Goal: Transaction & Acquisition: Purchase product/service

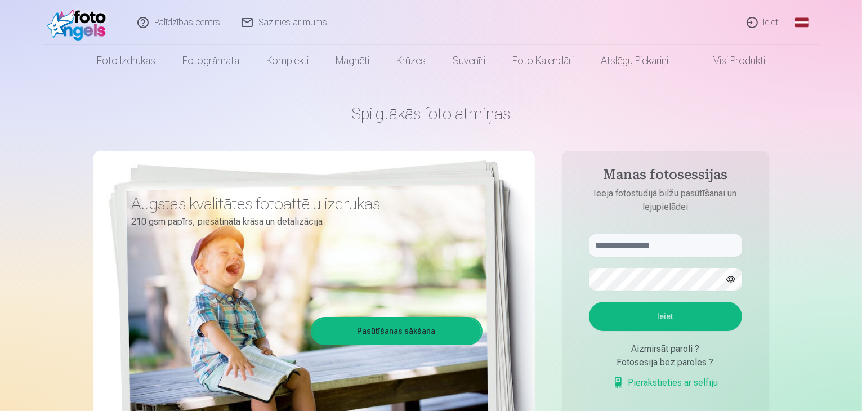
click at [762, 23] on link "Ieiet" at bounding box center [763, 22] width 54 height 45
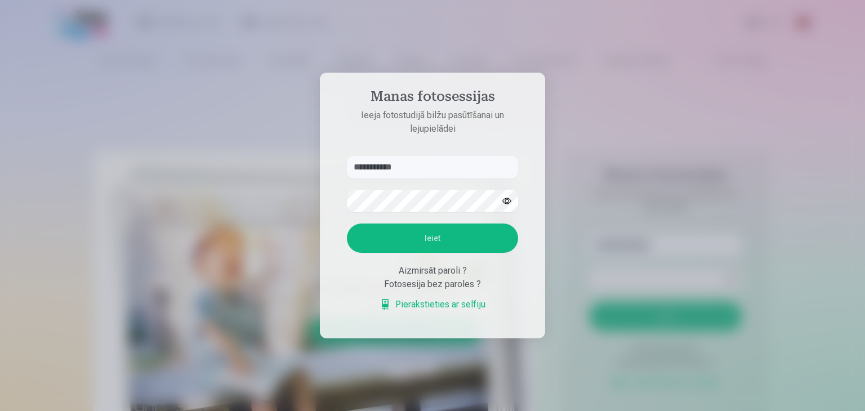
type input "**********"
click at [418, 241] on button "Ieiet" at bounding box center [432, 237] width 171 height 29
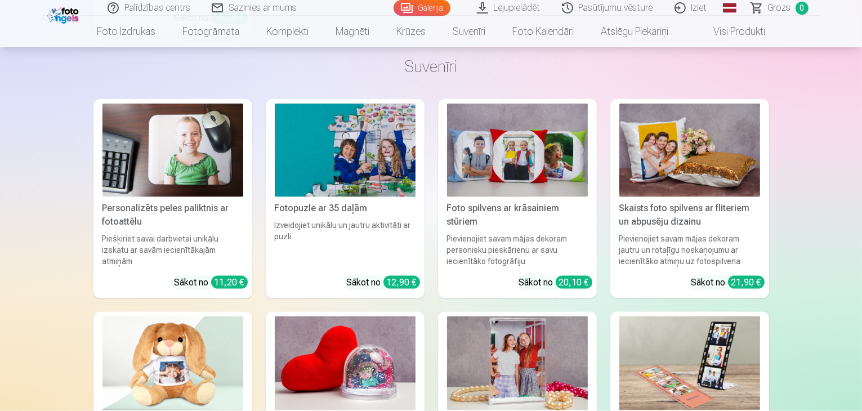
scroll to position [5854, 0]
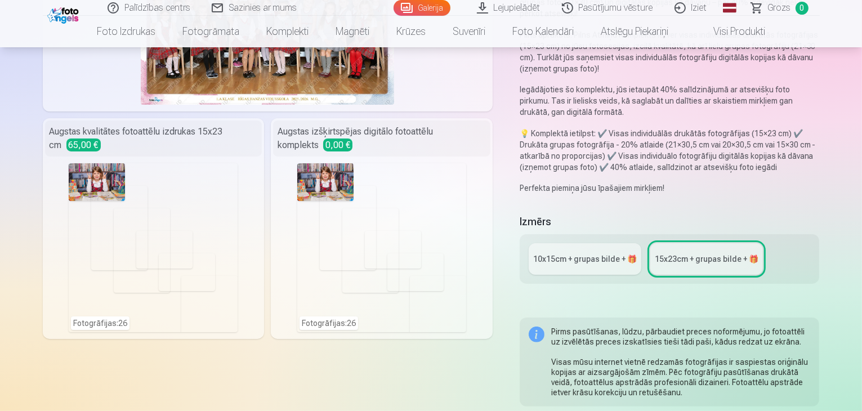
scroll to position [225, 0]
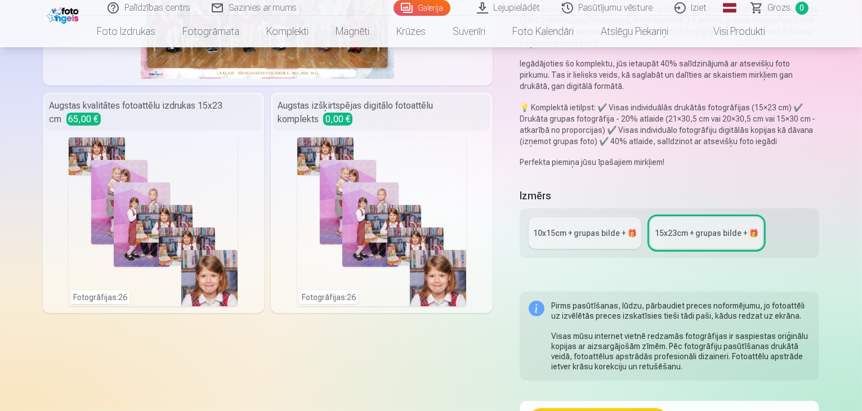
click at [582, 227] on div "10x15сm + grupas bilde + 🎁" at bounding box center [585, 232] width 104 height 11
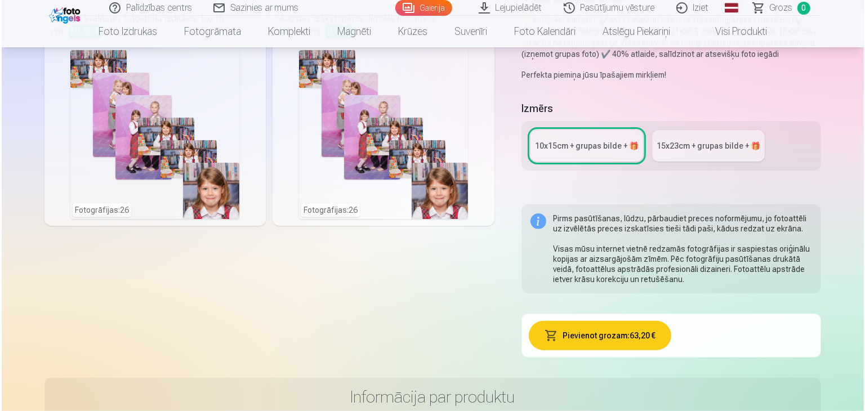
scroll to position [338, 0]
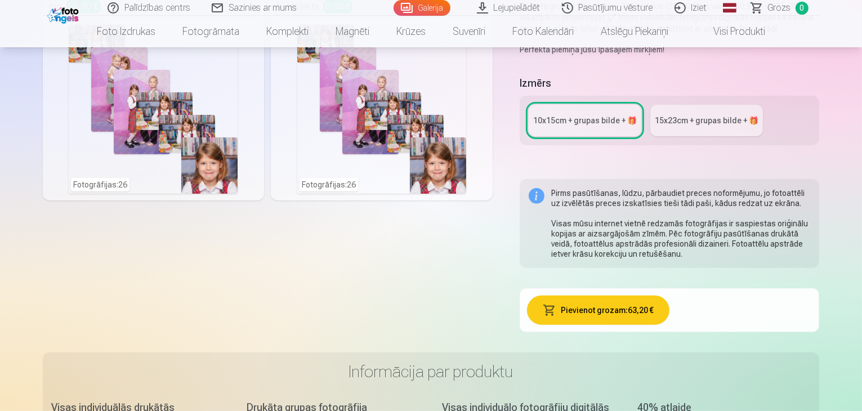
click at [605, 296] on button "Pievienot grozam : 63,20 €" at bounding box center [598, 310] width 142 height 29
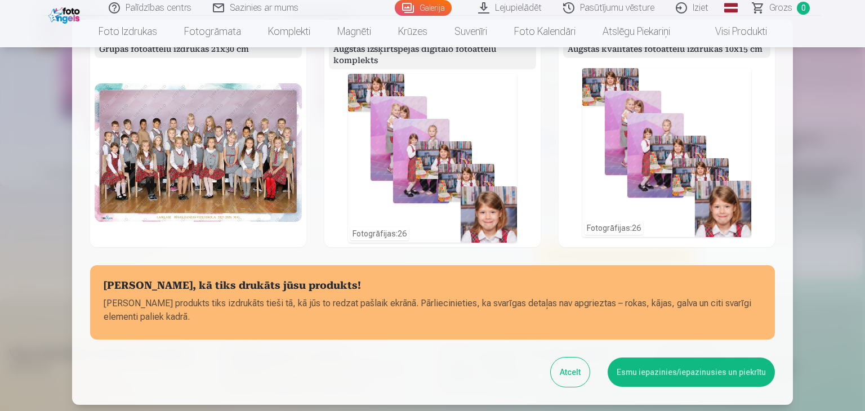
scroll to position [0, 0]
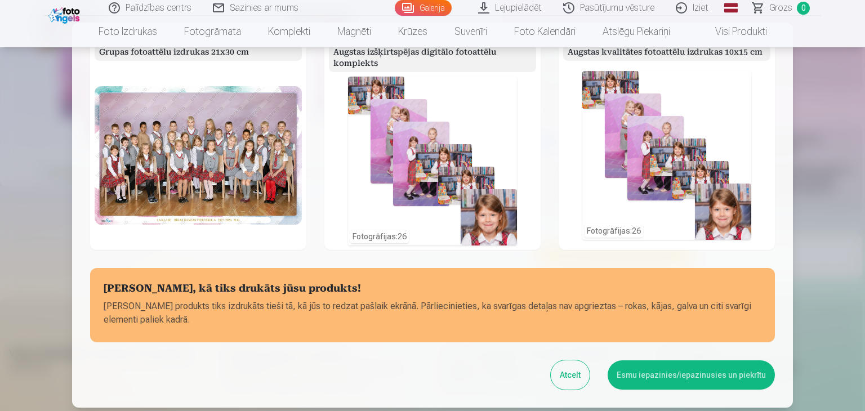
click at [469, 110] on div "Fotogrāfijas : 26" at bounding box center [432, 161] width 169 height 169
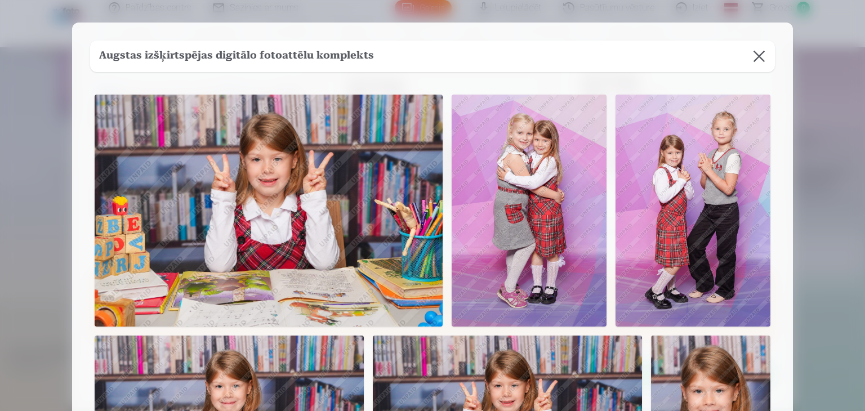
click at [759, 51] on button at bounding box center [759, 57] width 32 height 32
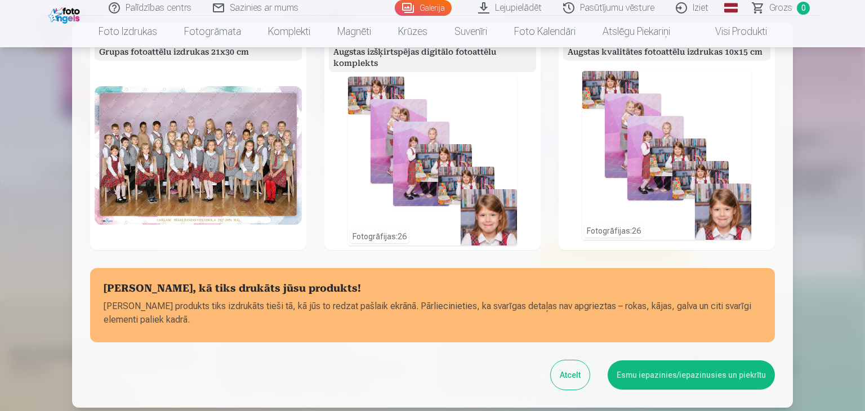
click at [660, 375] on button "Esmu iepazinies/iepazinusies un piekrītu" at bounding box center [690, 374] width 167 height 29
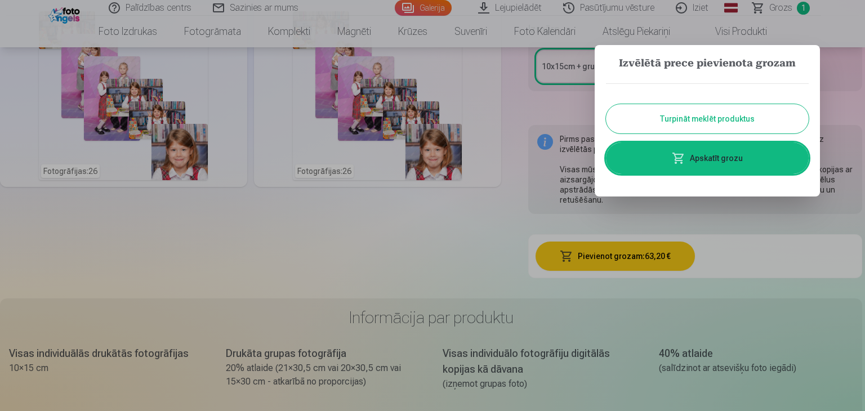
click at [691, 117] on button "Turpināt meklēt produktus" at bounding box center [707, 118] width 203 height 29
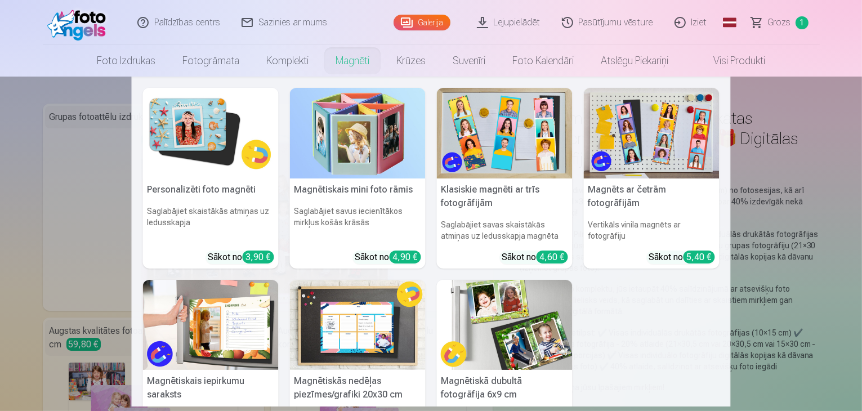
click at [355, 59] on link "Magnēti" at bounding box center [352, 61] width 61 height 32
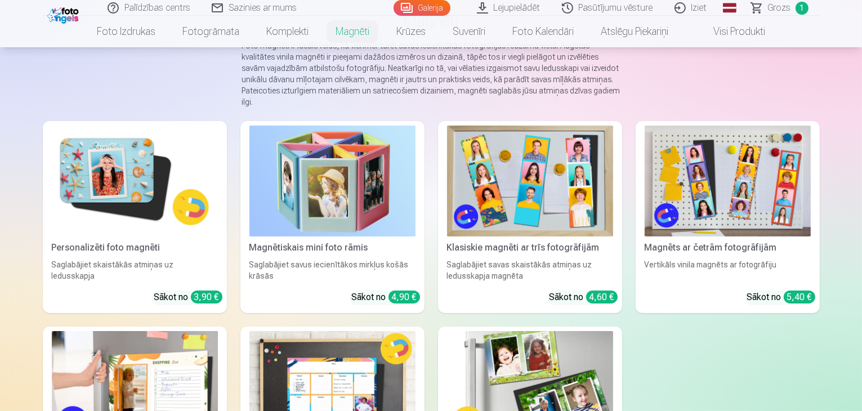
scroll to position [113, 0]
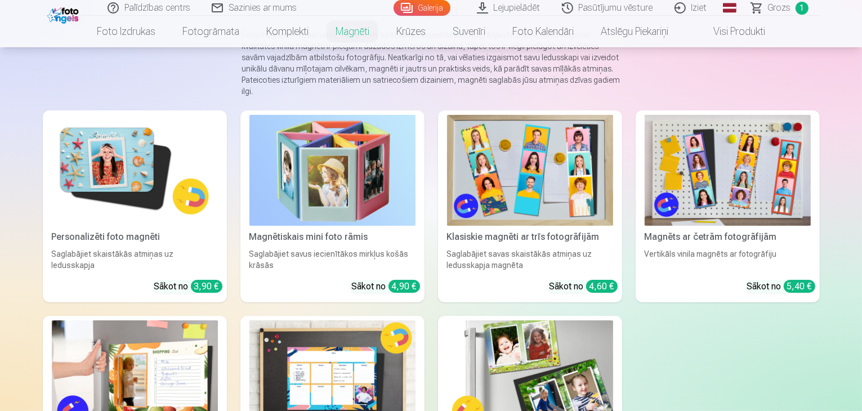
click at [530, 176] on img at bounding box center [530, 170] width 166 height 111
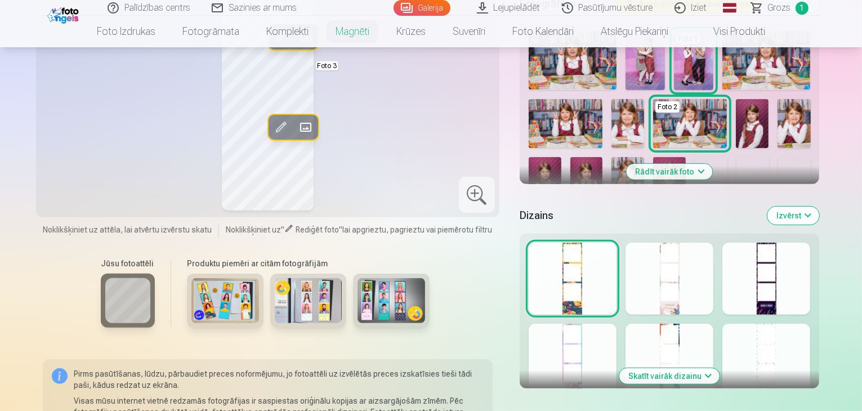
scroll to position [394, 0]
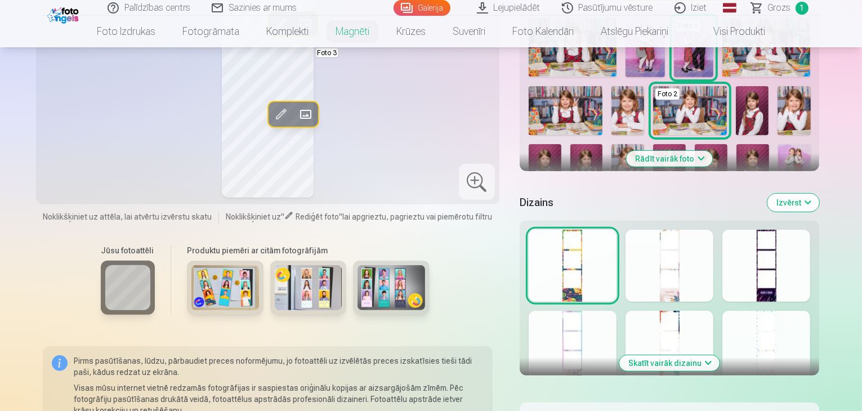
click at [692, 280] on div at bounding box center [669, 266] width 88 height 72
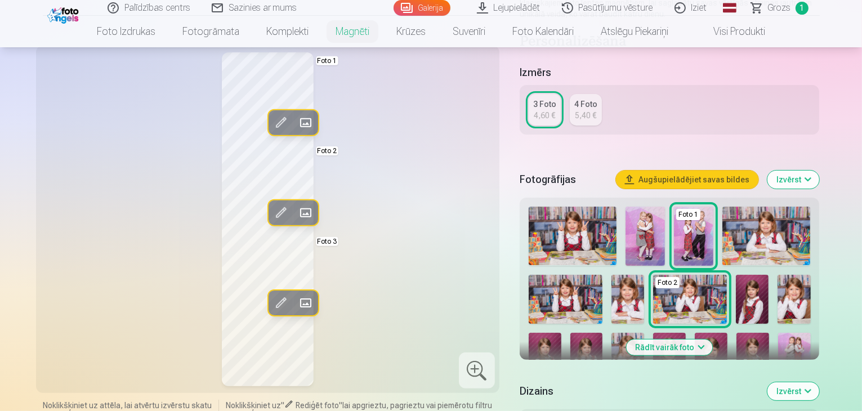
scroll to position [225, 0]
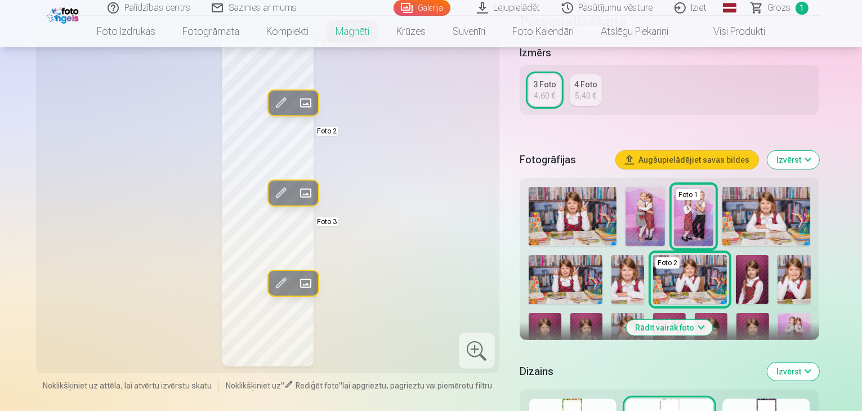
click at [713, 320] on button "Rādīt vairāk foto" at bounding box center [670, 328] width 86 height 16
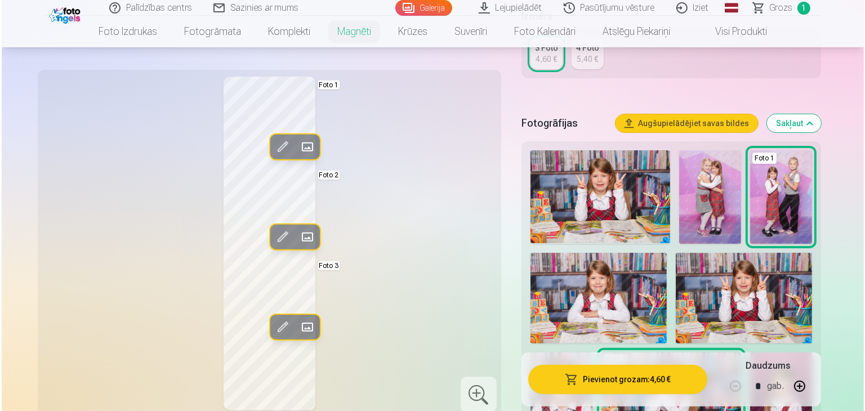
scroll to position [338, 0]
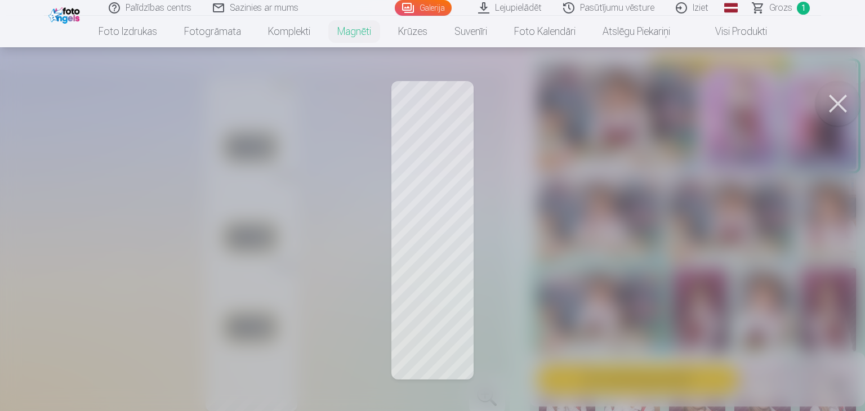
click at [834, 100] on button at bounding box center [837, 103] width 45 height 45
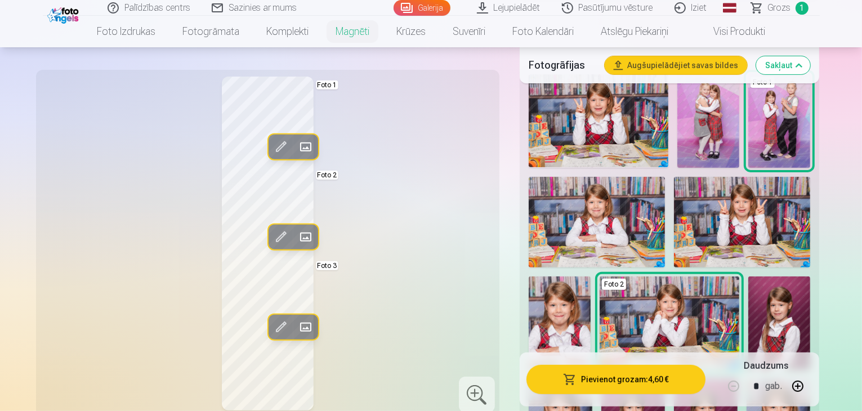
click at [601, 204] on img at bounding box center [597, 222] width 136 height 91
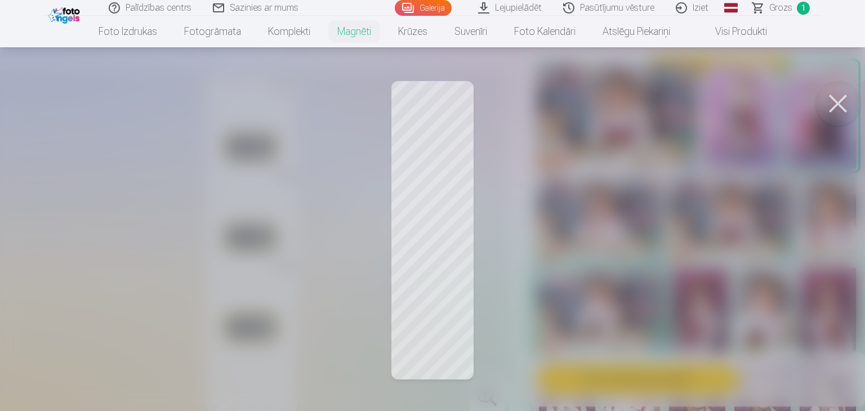
click at [835, 101] on button at bounding box center [837, 103] width 45 height 45
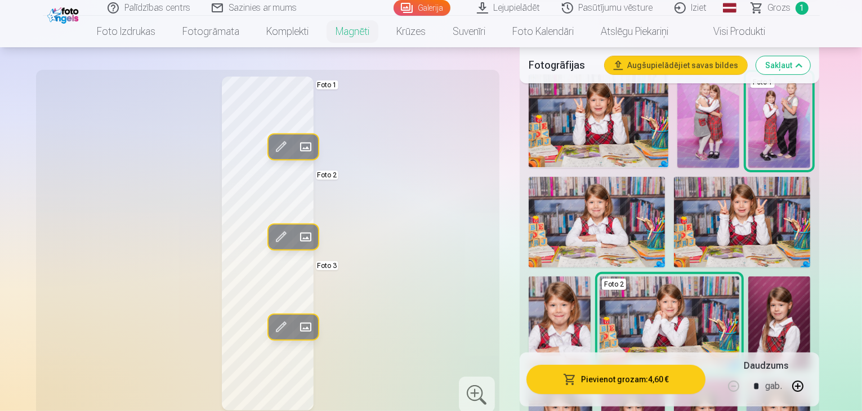
click at [271, 144] on span at bounding box center [280, 147] width 18 height 18
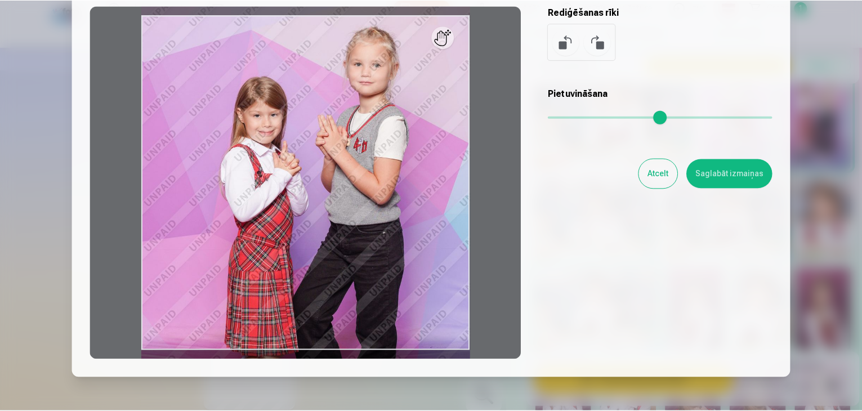
scroll to position [0, 0]
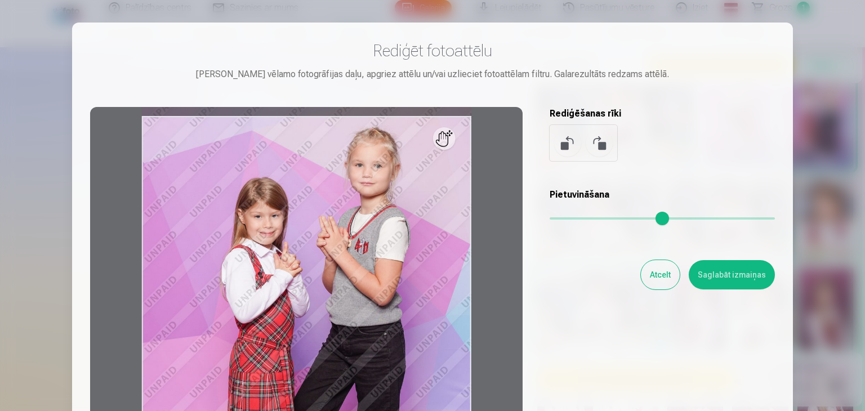
click at [660, 276] on button "Atcelt" at bounding box center [660, 274] width 39 height 29
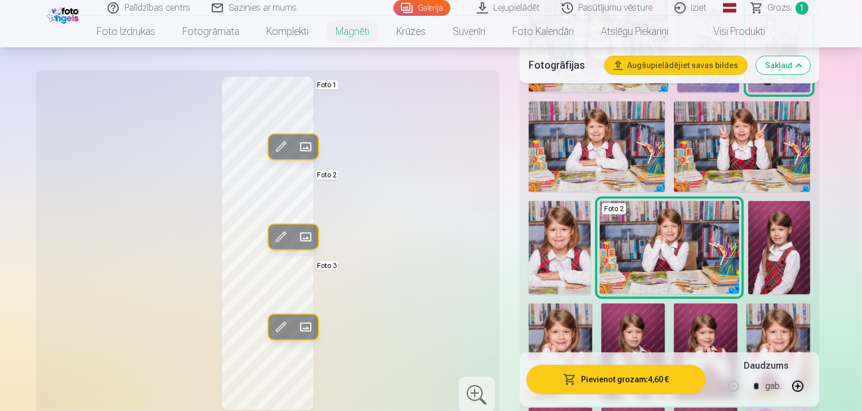
scroll to position [394, 0]
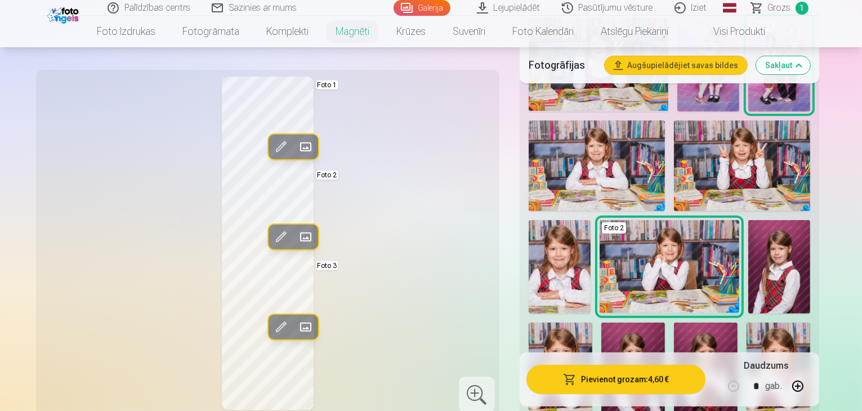
click at [296, 142] on span at bounding box center [305, 147] width 18 height 18
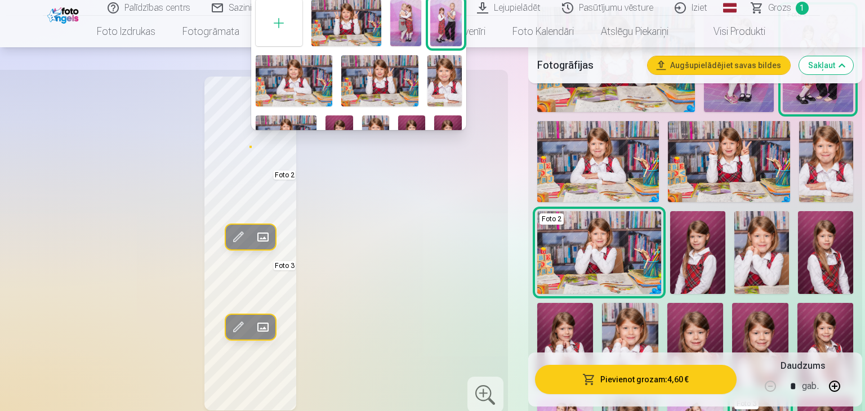
click at [347, 232] on div at bounding box center [432, 205] width 865 height 411
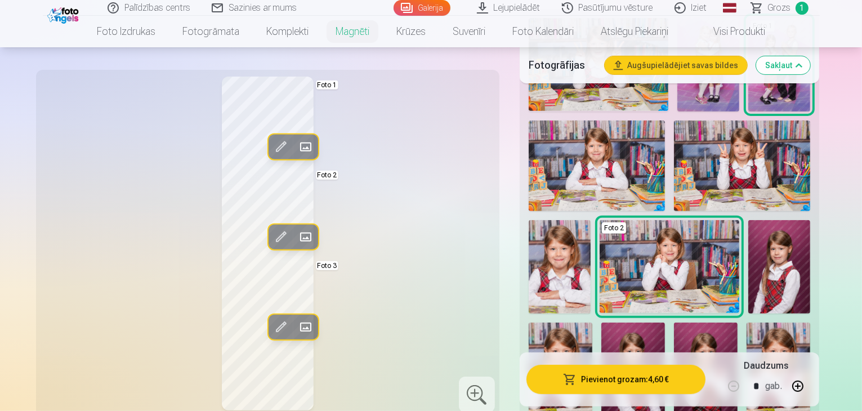
click at [484, 393] on div at bounding box center [477, 395] width 36 height 36
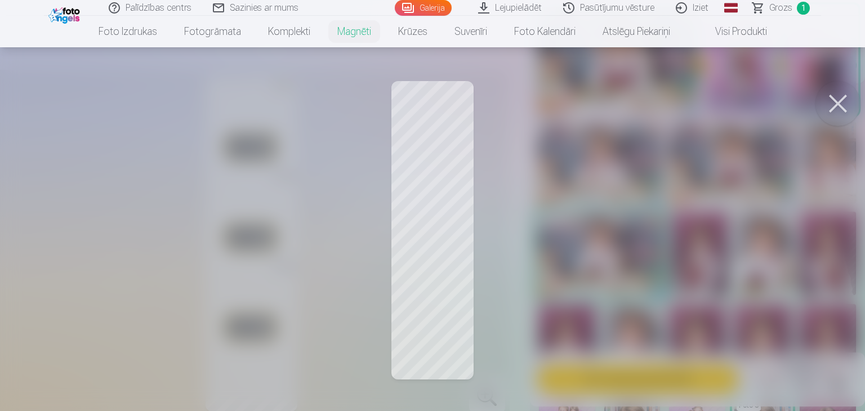
click at [835, 101] on button at bounding box center [837, 103] width 45 height 45
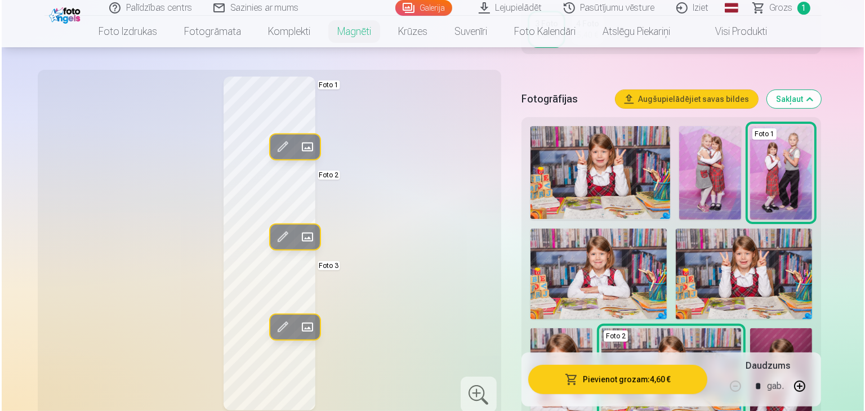
scroll to position [281, 0]
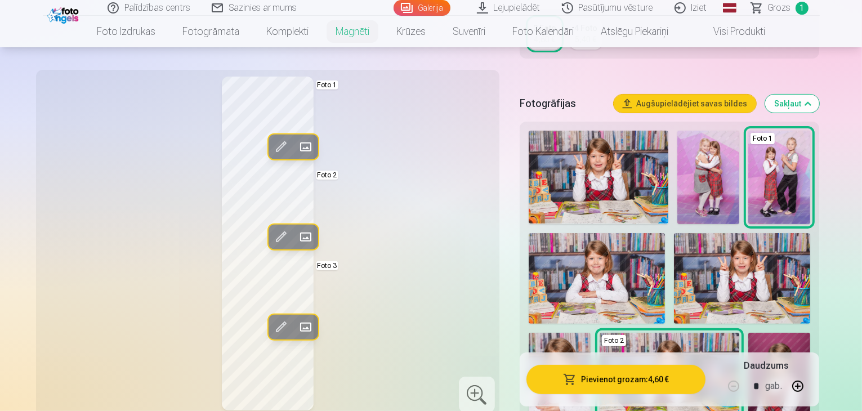
click at [296, 146] on span at bounding box center [305, 147] width 18 height 18
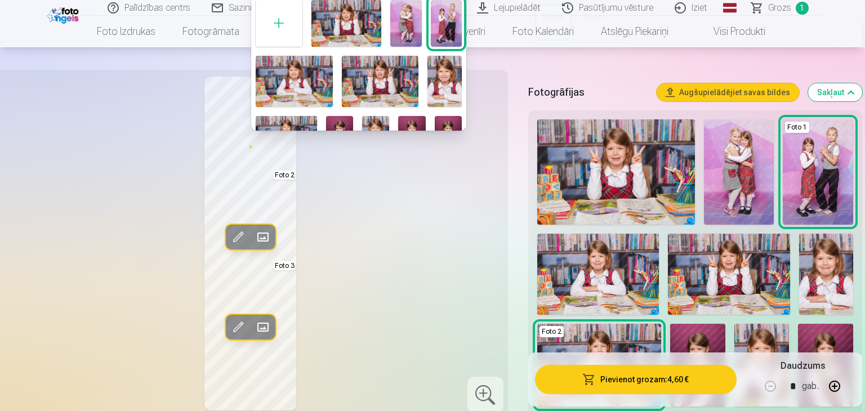
scroll to position [56, 0]
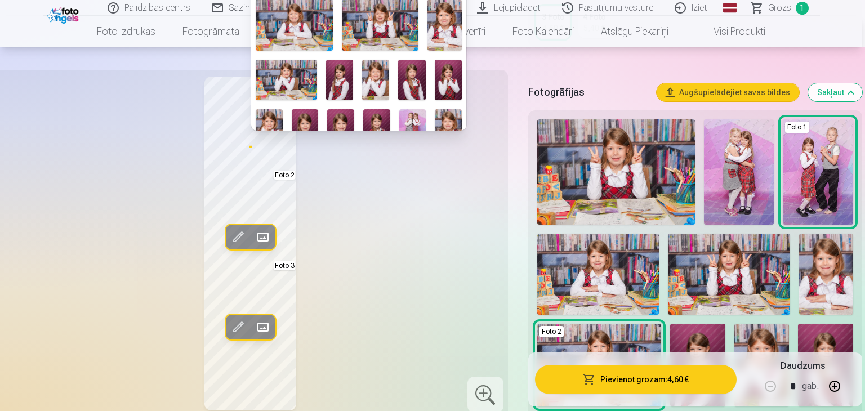
click at [286, 74] on img at bounding box center [286, 80] width 61 height 41
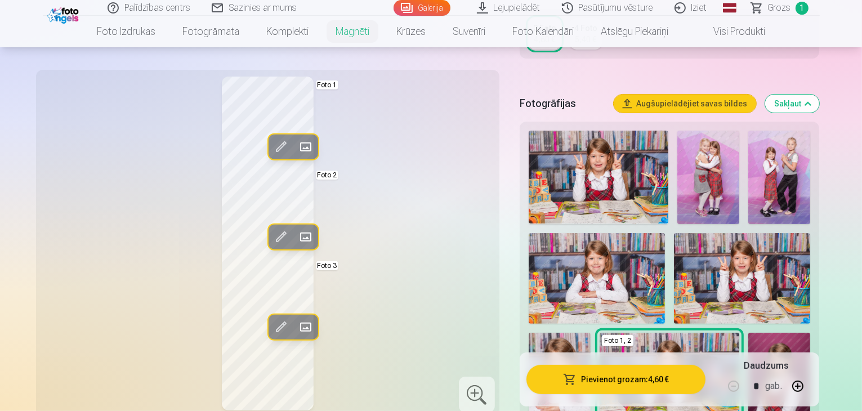
click at [296, 235] on span at bounding box center [305, 237] width 18 height 18
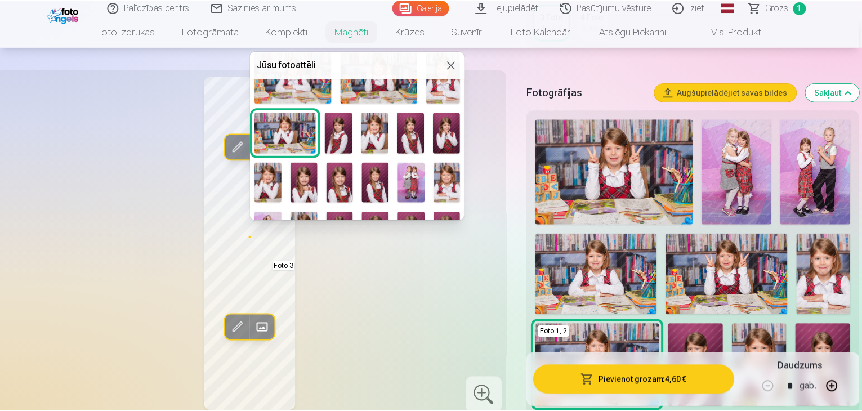
scroll to position [113, 0]
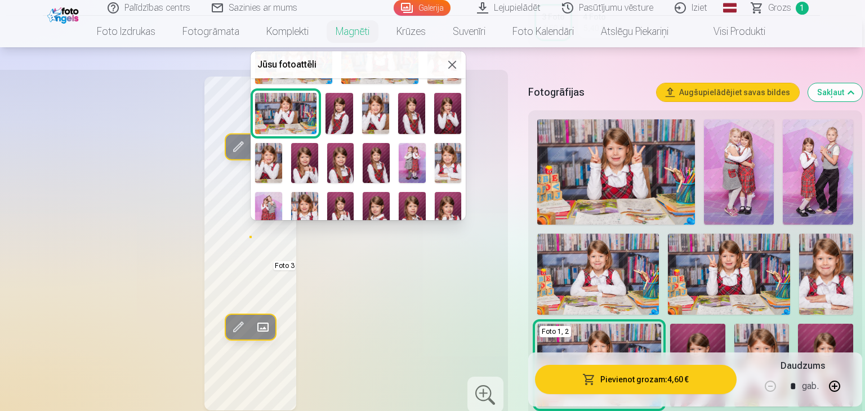
click at [448, 60] on button at bounding box center [452, 65] width 14 height 14
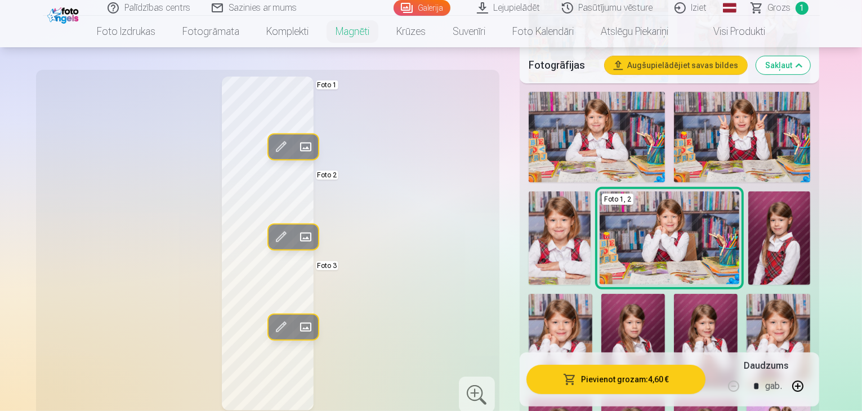
scroll to position [450, 0]
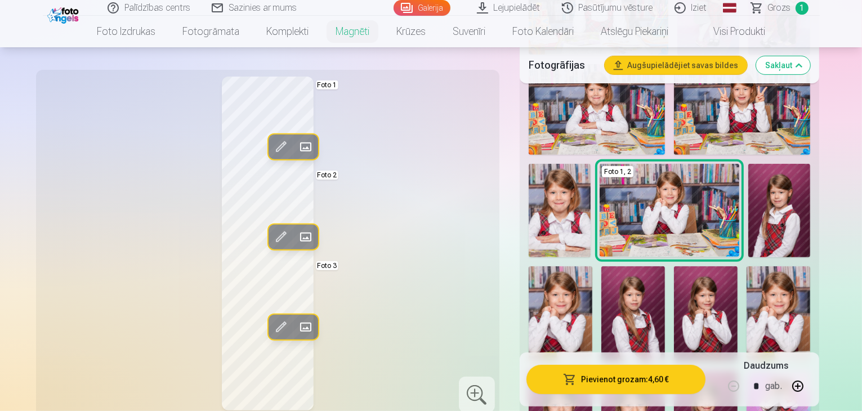
click at [748, 193] on img at bounding box center [779, 210] width 62 height 93
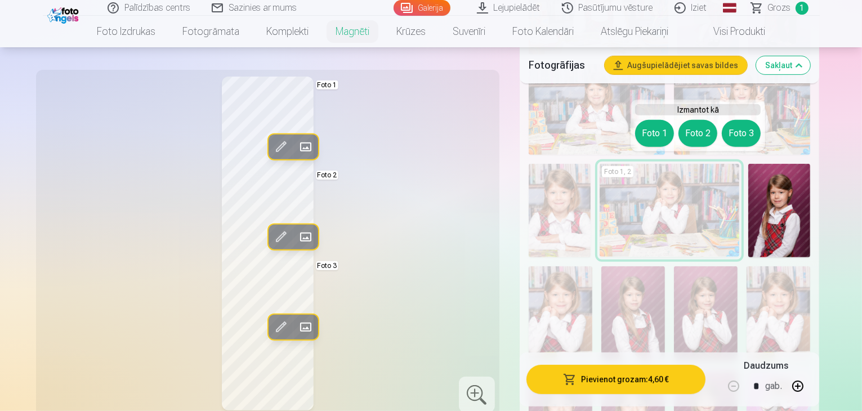
click at [440, 146] on div "Rediģēt foto Aizstāt Foto 1 Rediģēt foto Aizstāt Foto 2 Rediģēt foto Aizstāt Fo…" at bounding box center [268, 244] width 450 height 334
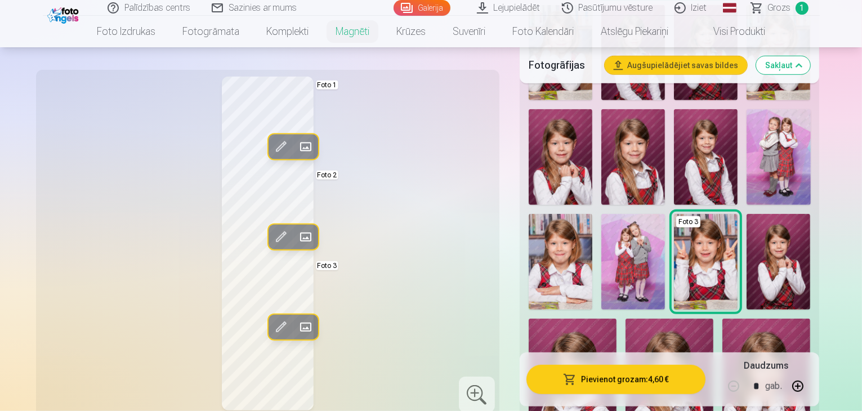
scroll to position [732, 0]
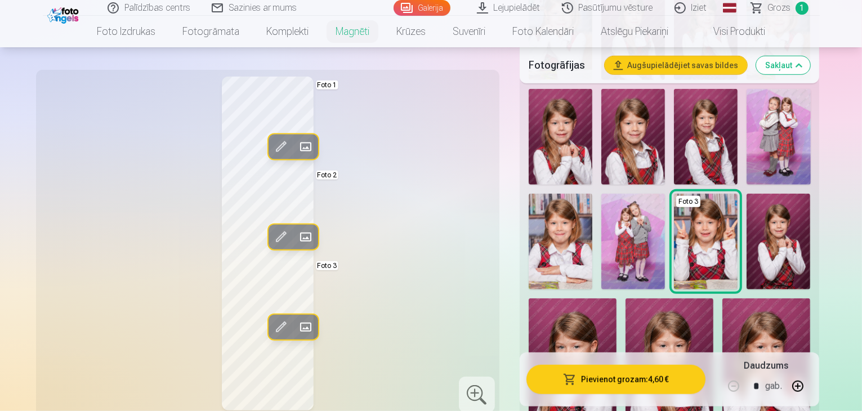
click at [569, 298] on img at bounding box center [573, 364] width 88 height 132
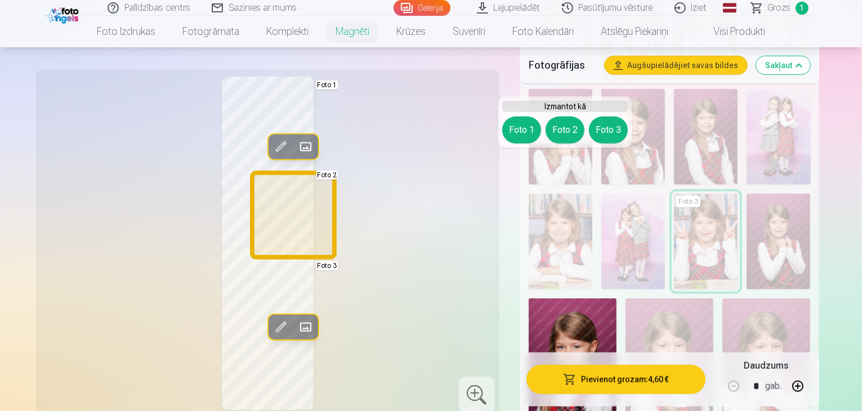
click at [559, 131] on button "Foto 2" at bounding box center [564, 130] width 39 height 27
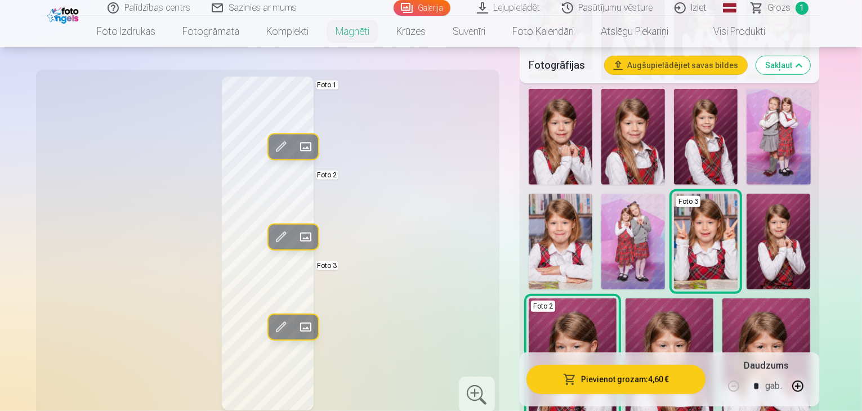
click at [372, 188] on div "Rediģēt foto Aizstāt Foto 1 Rediģēt foto Aizstāt Foto 2 Rediģēt foto Aizstāt Fo…" at bounding box center [268, 244] width 450 height 334
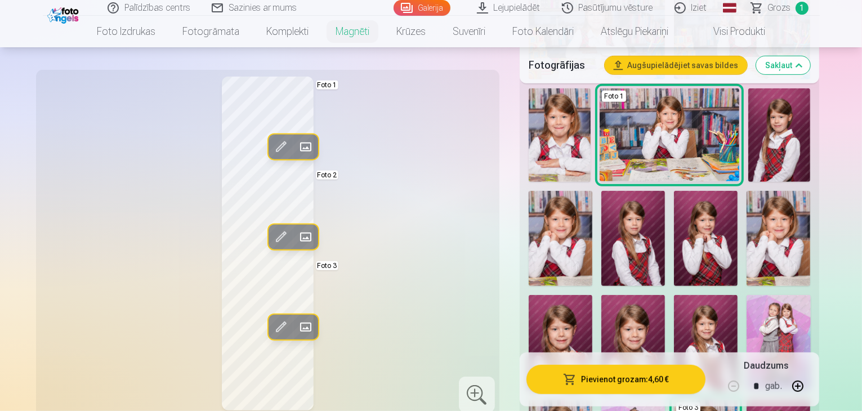
scroll to position [507, 0]
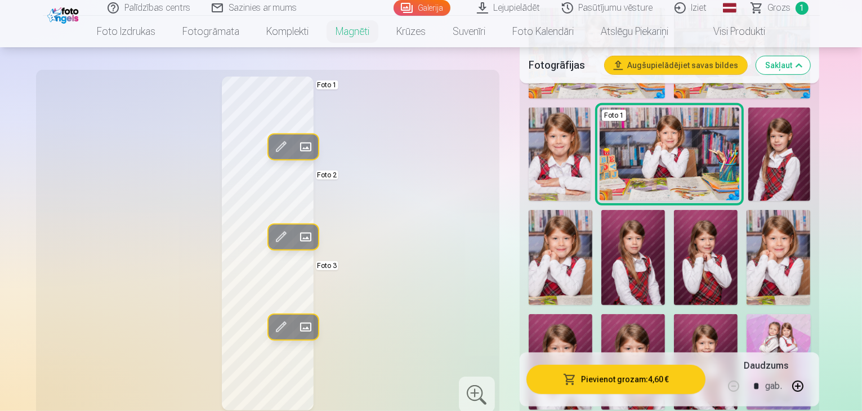
click at [748, 138] on img at bounding box center [779, 154] width 62 height 93
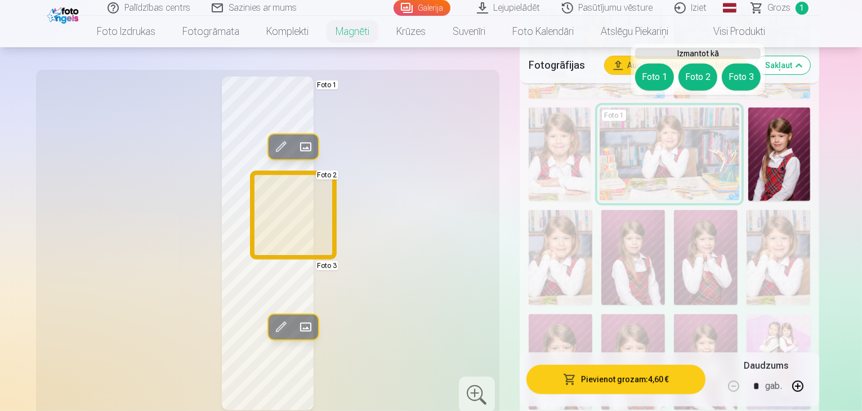
click at [695, 76] on button "Foto 2" at bounding box center [697, 77] width 39 height 27
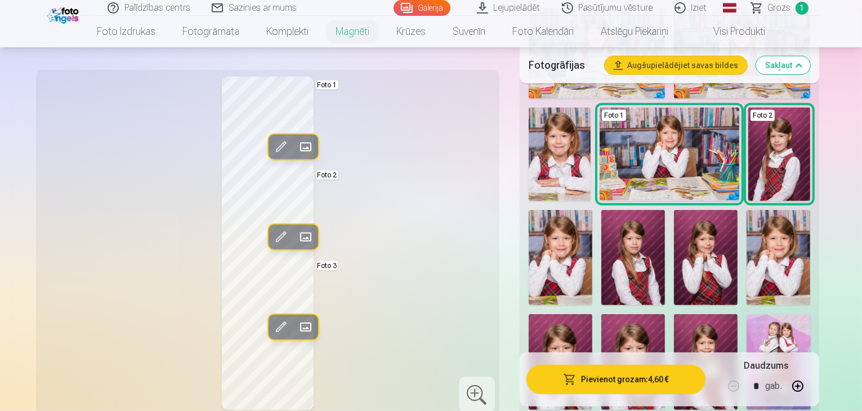
click at [401, 205] on div "Rediģēt foto Aizstāt Foto 1 Rediģēt foto Aizstāt Foto 2 Rediģēt foto Aizstāt Fo…" at bounding box center [268, 244] width 450 height 334
click at [271, 232] on span at bounding box center [280, 237] width 18 height 18
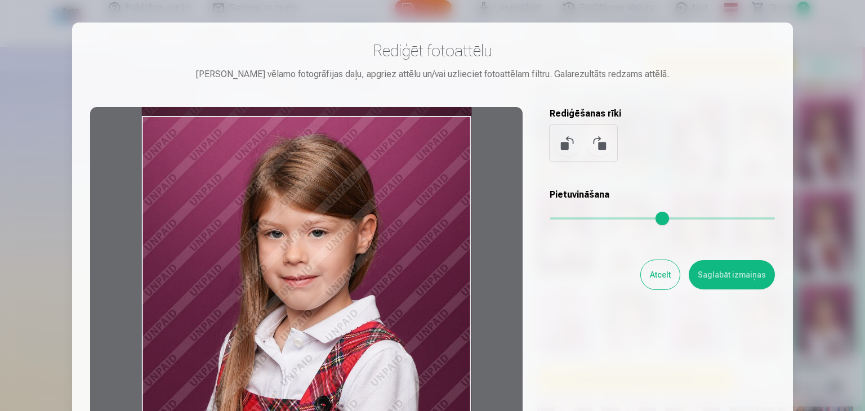
drag, startPoint x: 308, startPoint y: 250, endPoint x: 302, endPoint y: 266, distance: 16.6
click at [302, 266] on div at bounding box center [306, 283] width 432 height 353
click at [713, 276] on button "Saglabāt izmaiņas" at bounding box center [731, 274] width 86 height 29
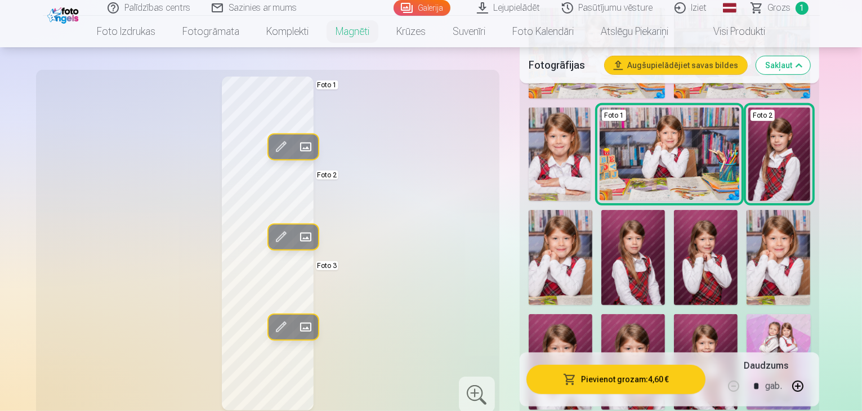
click at [405, 217] on div "Rediģēt foto Aizstāt Foto 1 Rediģēt foto Aizstāt Foto 2 Rediģēt foto Aizstāt Fo…" at bounding box center [268, 244] width 450 height 334
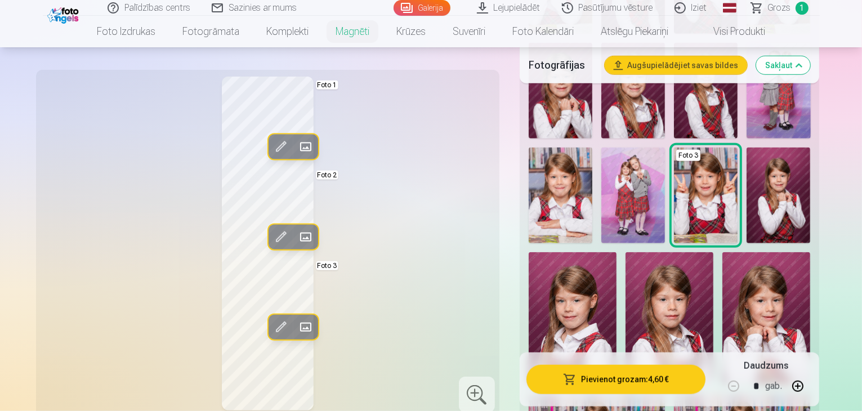
scroll to position [788, 0]
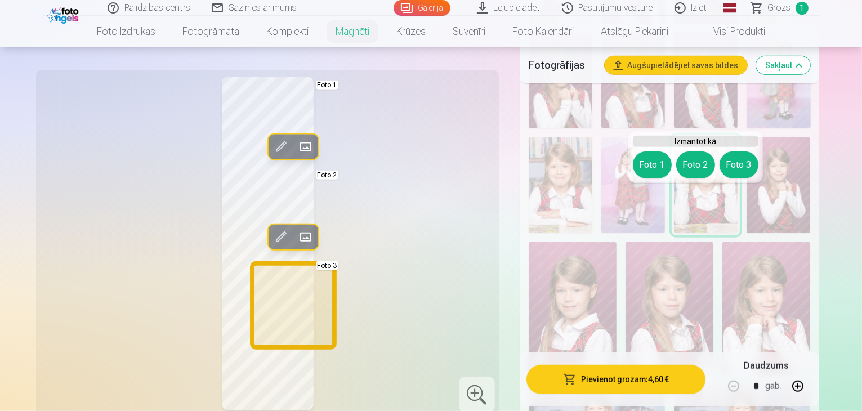
click at [741, 164] on button "Foto 3" at bounding box center [738, 164] width 39 height 27
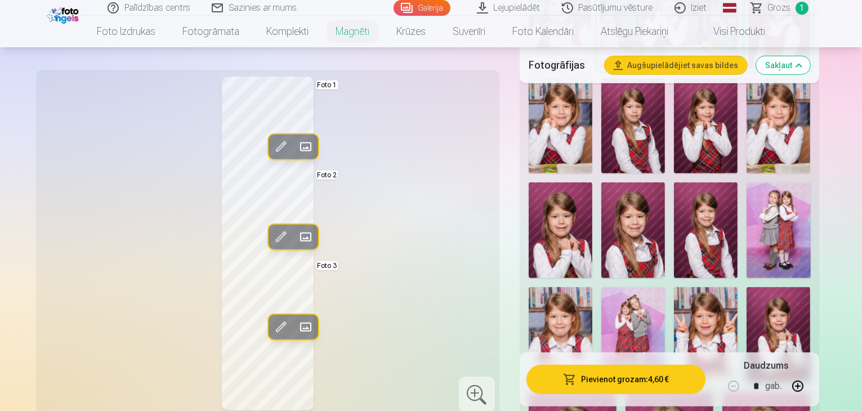
scroll to position [619, 0]
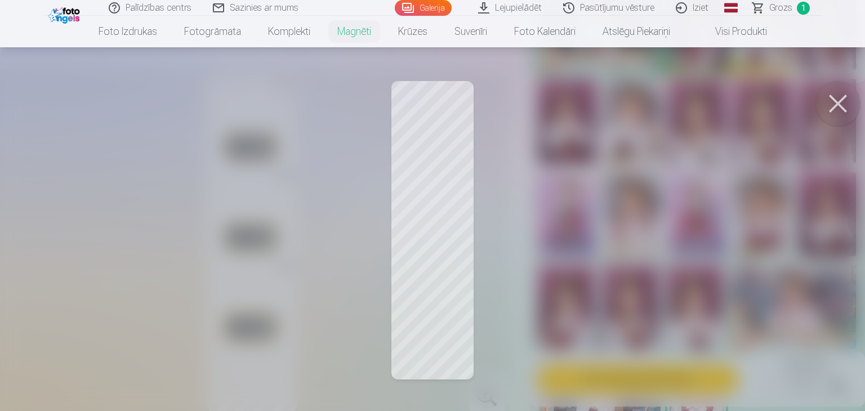
click at [835, 104] on button at bounding box center [837, 103] width 45 height 45
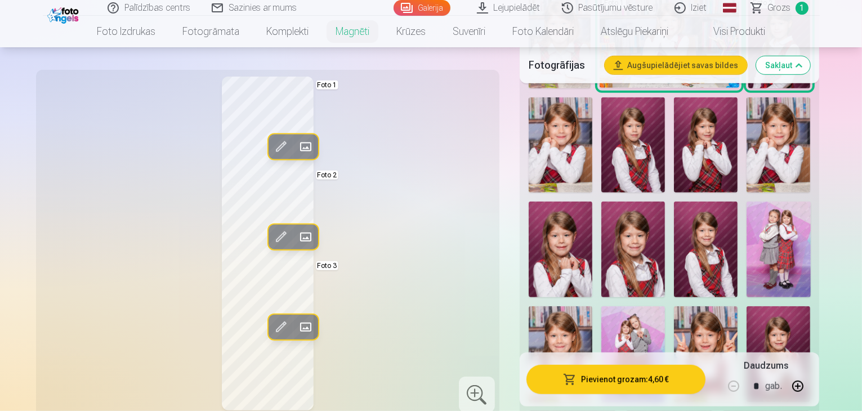
click at [737, 306] on img at bounding box center [706, 354] width 64 height 96
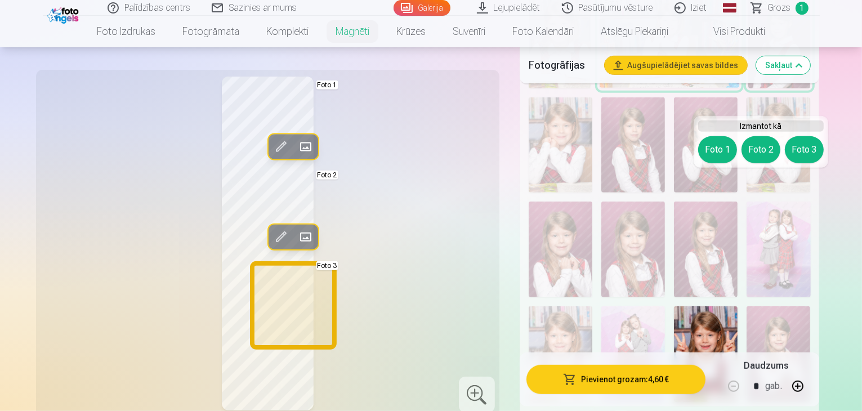
click at [802, 148] on button "Foto 3" at bounding box center [804, 149] width 39 height 27
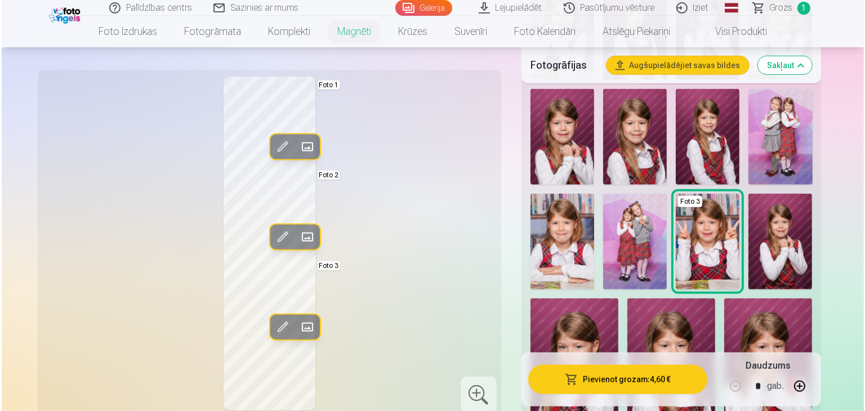
scroll to position [788, 0]
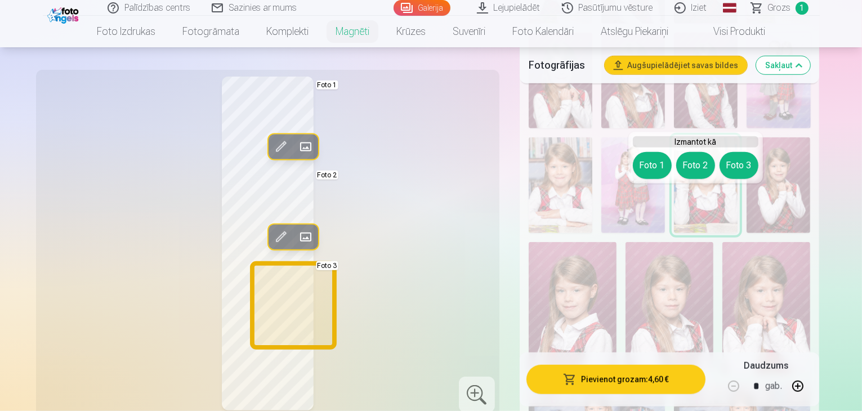
click at [736, 167] on button "Foto 3" at bounding box center [738, 165] width 39 height 27
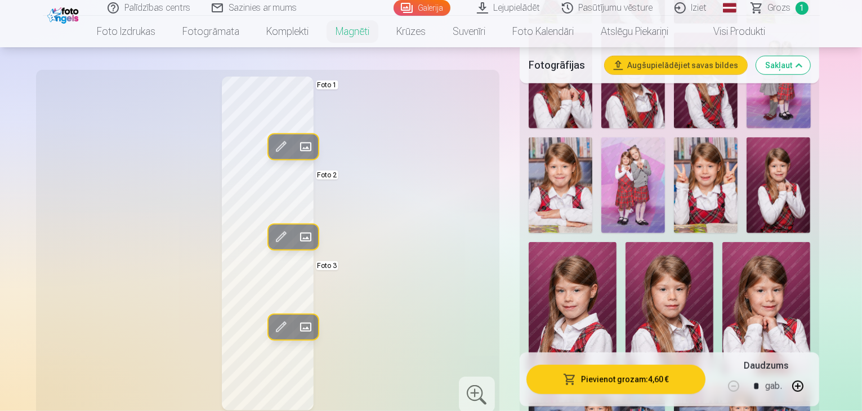
click at [296, 318] on span at bounding box center [305, 327] width 18 height 18
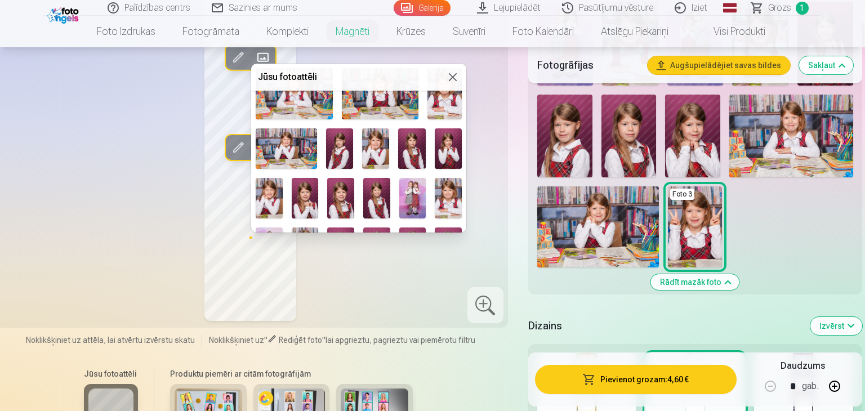
scroll to position [113, 0]
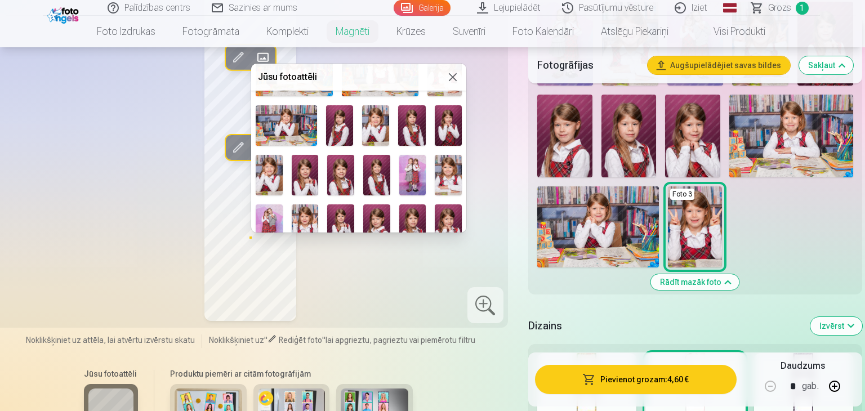
drag, startPoint x: 363, startPoint y: 74, endPoint x: 402, endPoint y: 74, distance: 39.4
click at [402, 74] on h5 "Jūsu fotoattēli" at bounding box center [352, 77] width 188 height 14
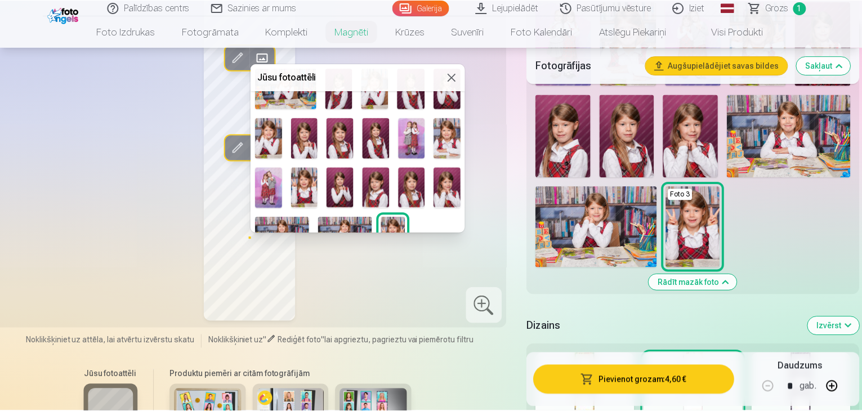
scroll to position [169, 0]
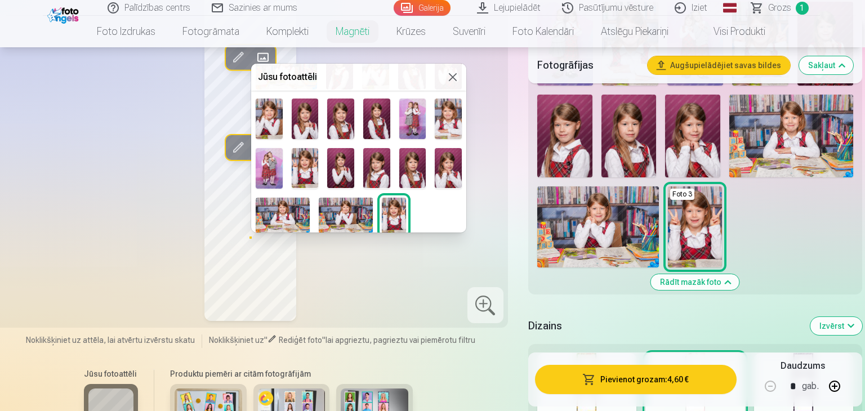
click at [303, 159] on img at bounding box center [305, 168] width 27 height 41
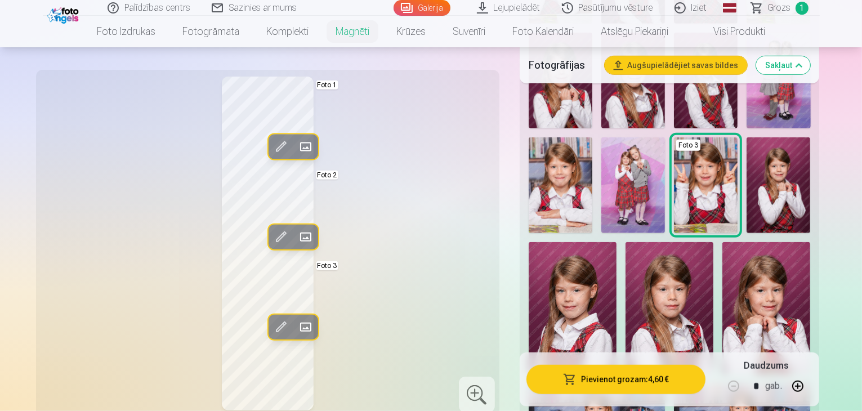
click at [357, 233] on div "Rediģēt foto Aizstāt Foto 1 Rediģēt foto Aizstāt Foto 2 Rediģēt foto Aizstāt Fo…" at bounding box center [268, 244] width 450 height 334
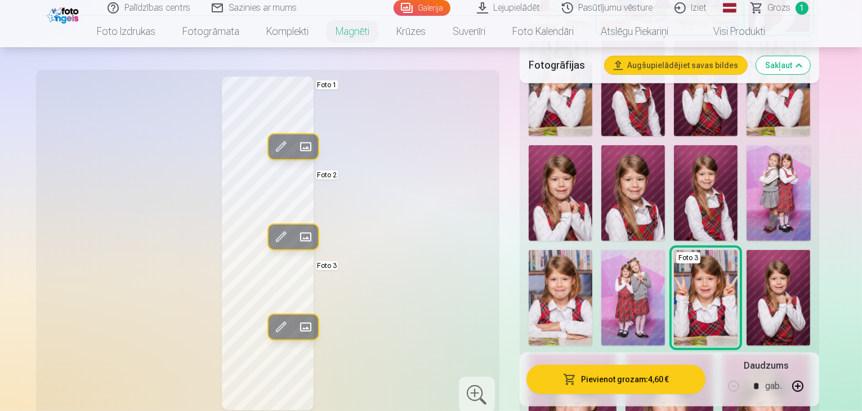
scroll to position [732, 0]
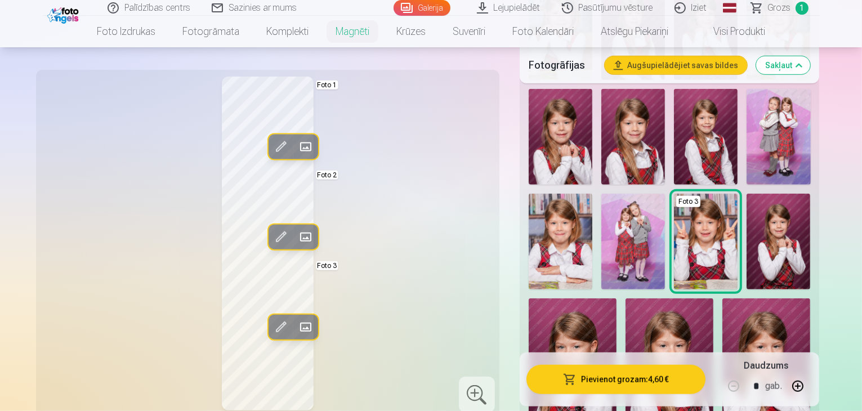
click at [787, 277] on div "Foto 1 Foto 2 Foto 3" at bounding box center [669, 150] width 291 height 949
click at [407, 202] on div "Rediģēt foto Aizstāt Foto 1 Rediģēt foto Aizstāt Foto 2 Rediģēt foto Aizstāt Fo…" at bounding box center [268, 244] width 450 height 334
click at [271, 228] on span at bounding box center [280, 237] width 18 height 18
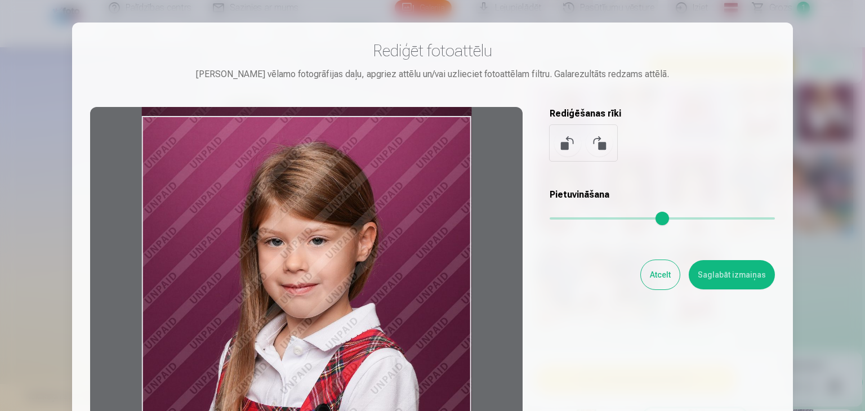
drag, startPoint x: 323, startPoint y: 231, endPoint x: 318, endPoint y: 253, distance: 22.0
click at [318, 253] on div at bounding box center [306, 283] width 432 height 353
click at [734, 276] on button "Saglabāt izmaiņas" at bounding box center [731, 274] width 86 height 29
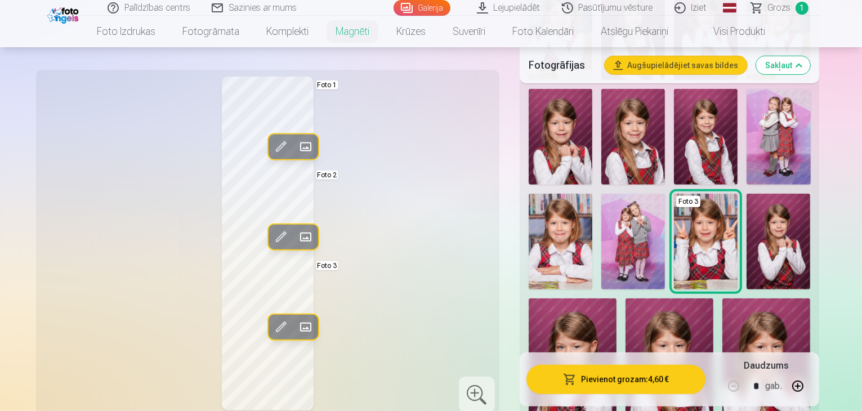
click at [400, 208] on div "Rediģēt foto Aizstāt Foto 1 Rediģēt foto Aizstāt Foto 2 Rediģēt foto Aizstāt Fo…" at bounding box center [268, 244] width 450 height 334
click at [482, 377] on div at bounding box center [477, 395] width 36 height 36
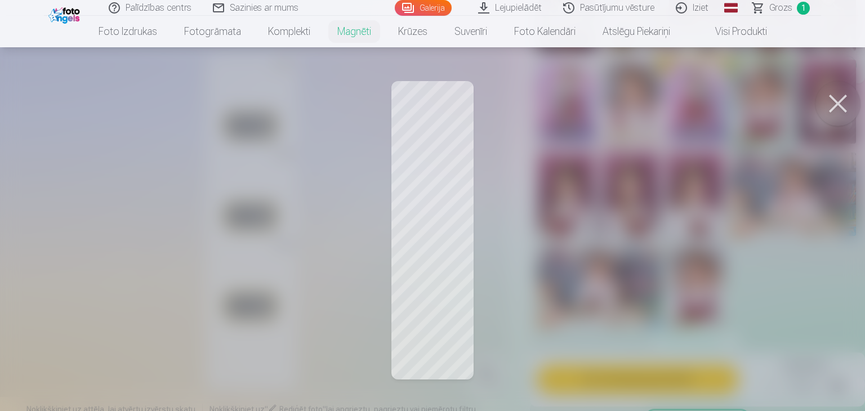
click at [839, 101] on button at bounding box center [837, 103] width 45 height 45
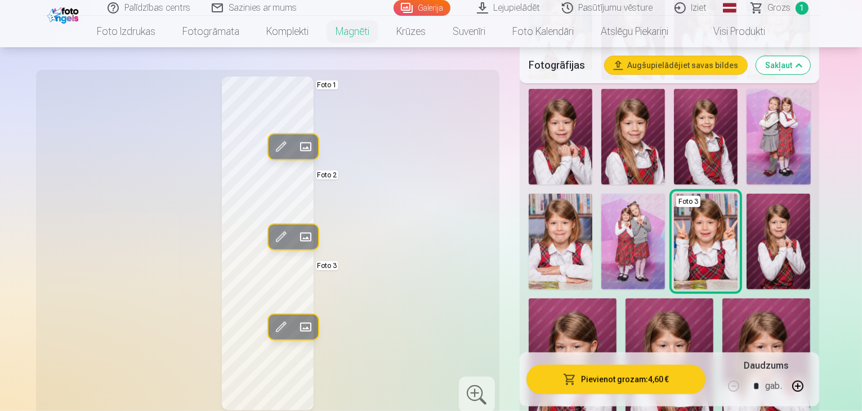
click at [482, 377] on div at bounding box center [477, 395] width 36 height 36
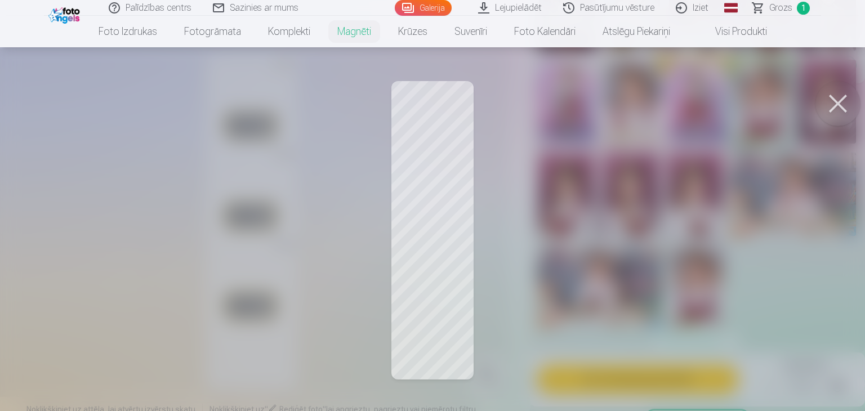
click at [836, 101] on button at bounding box center [837, 103] width 45 height 45
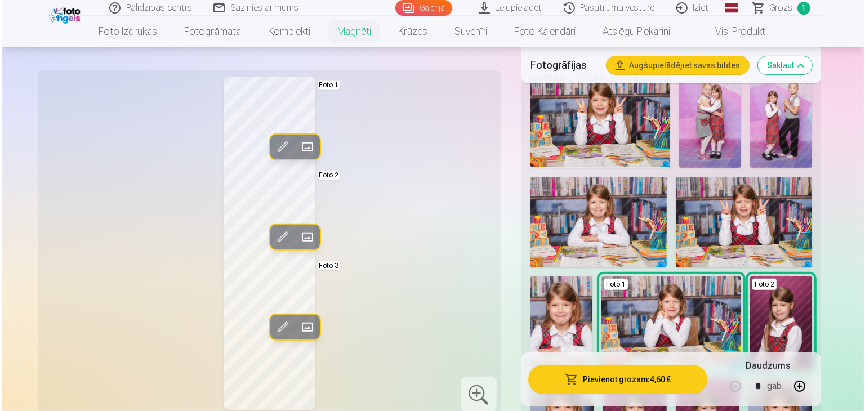
scroll to position [394, 0]
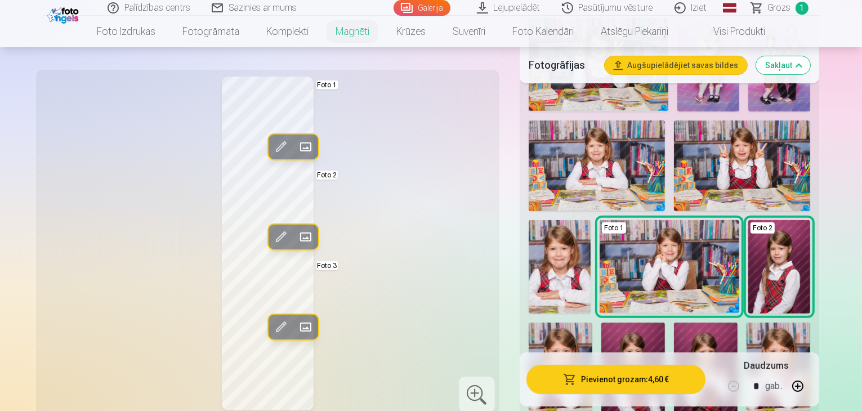
click at [637, 375] on button "Pievienot grozam : 4,60 €" at bounding box center [616, 379] width 180 height 29
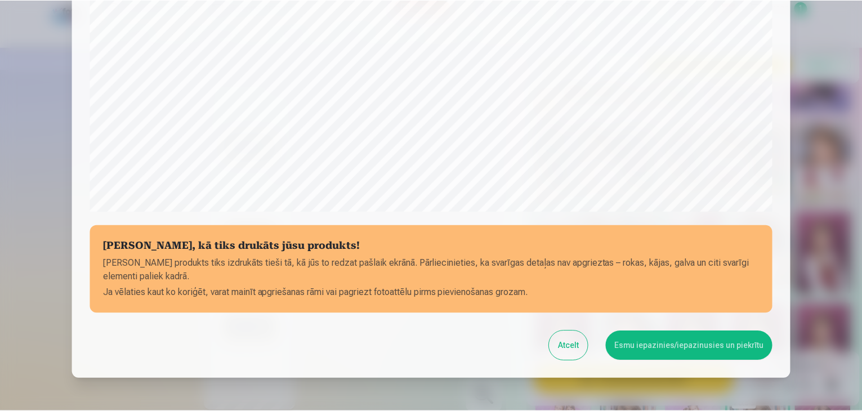
scroll to position [400, 0]
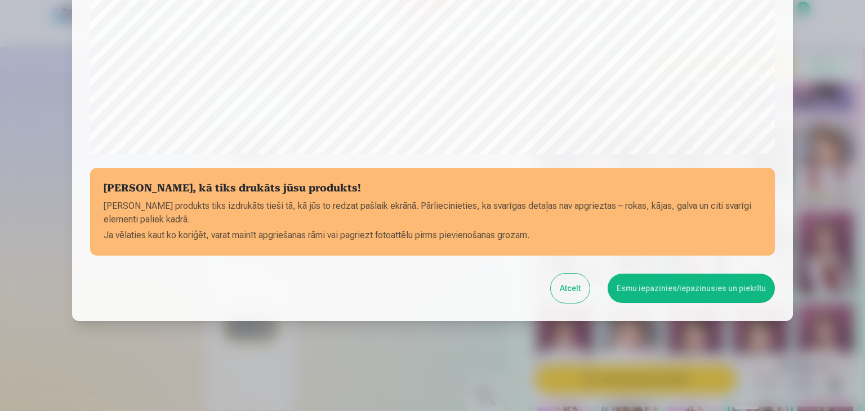
click at [676, 284] on button "Esmu iepazinies/iepazinusies un piekrītu" at bounding box center [690, 288] width 167 height 29
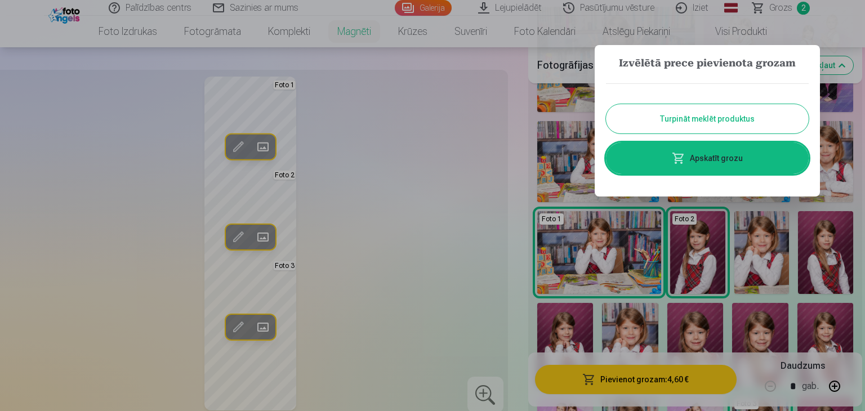
click at [736, 116] on button "Turpināt meklēt produktus" at bounding box center [707, 118] width 203 height 29
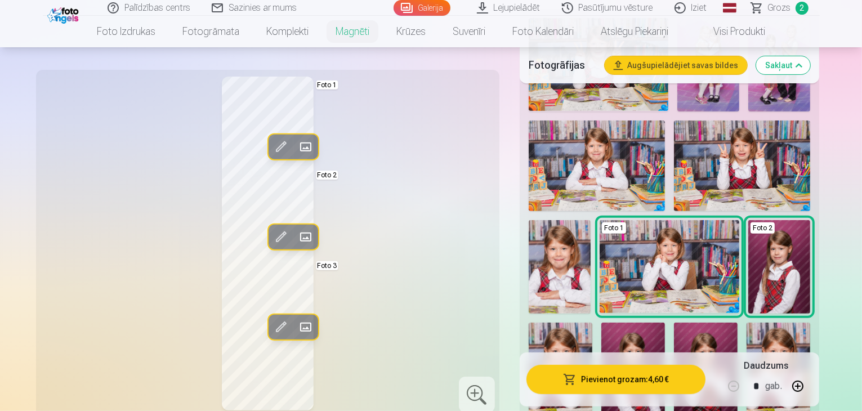
click at [296, 145] on span at bounding box center [305, 147] width 18 height 18
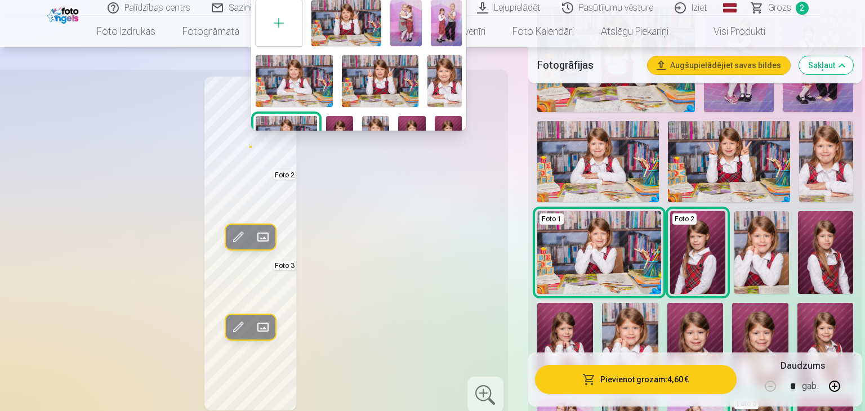
click at [295, 78] on img at bounding box center [294, 80] width 77 height 51
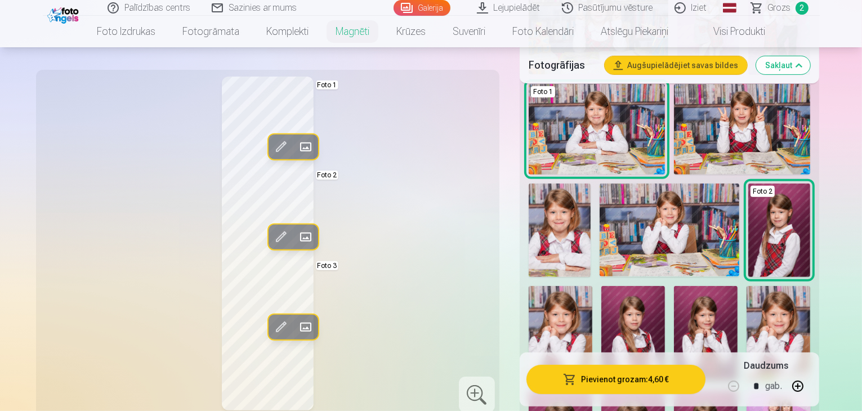
scroll to position [450, 0]
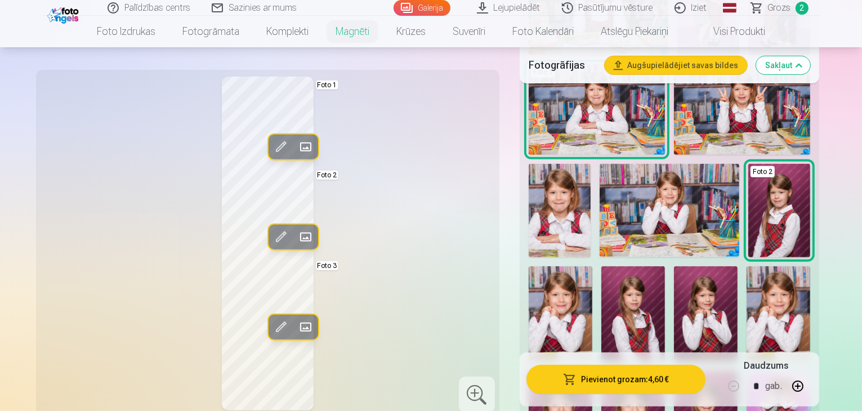
click at [665, 266] on img at bounding box center [633, 314] width 64 height 96
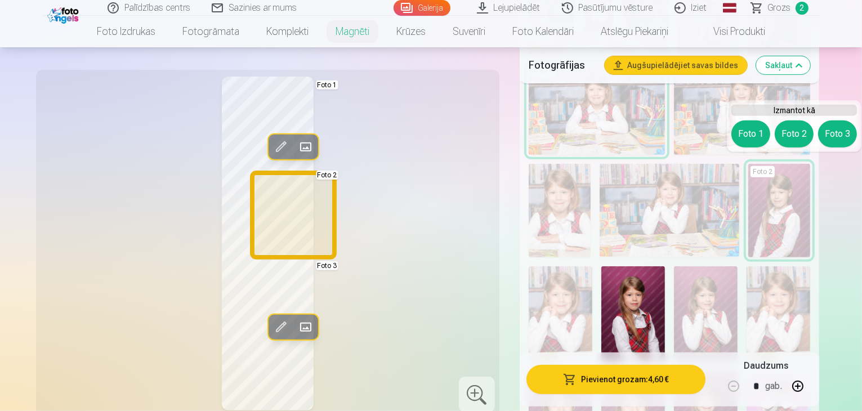
click at [796, 136] on button "Foto 2" at bounding box center [794, 133] width 39 height 27
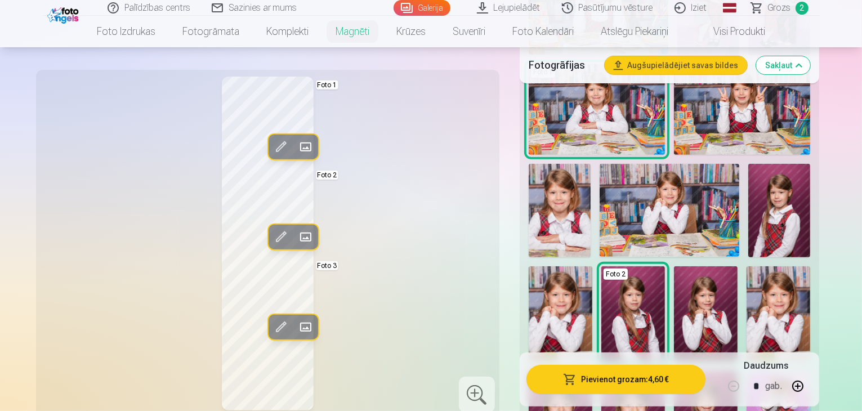
click at [459, 205] on div "Rediģēt foto Aizstāt Foto 1 Rediģēt foto Aizstāt Foto 2 Rediģēt foto Aizstāt Fo…" at bounding box center [268, 244] width 450 height 334
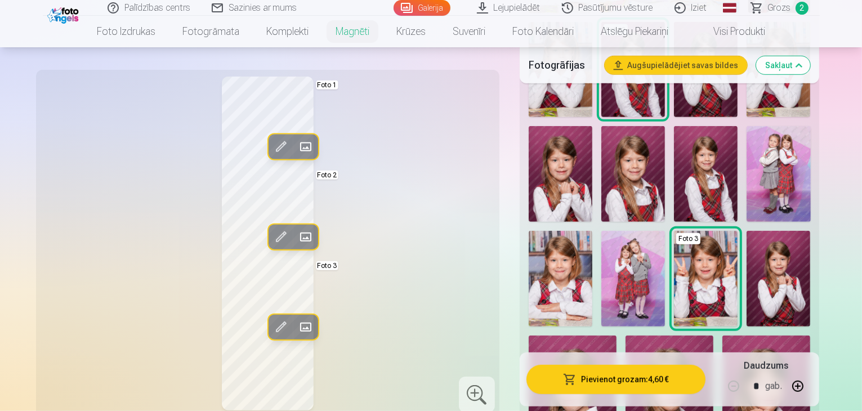
scroll to position [675, 0]
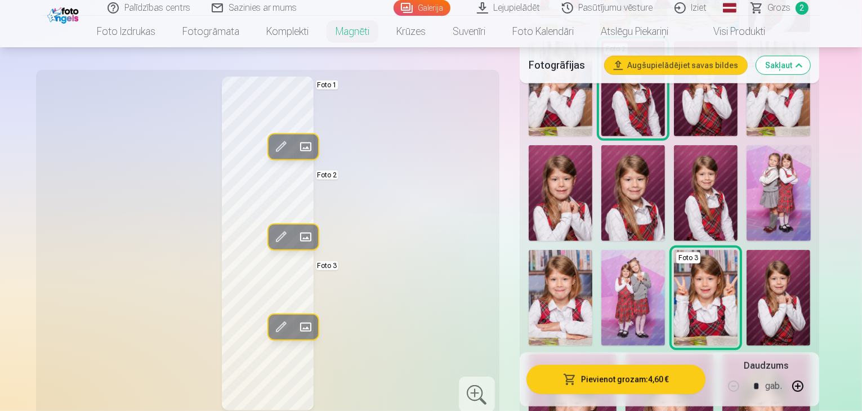
click at [271, 231] on span at bounding box center [280, 237] width 18 height 18
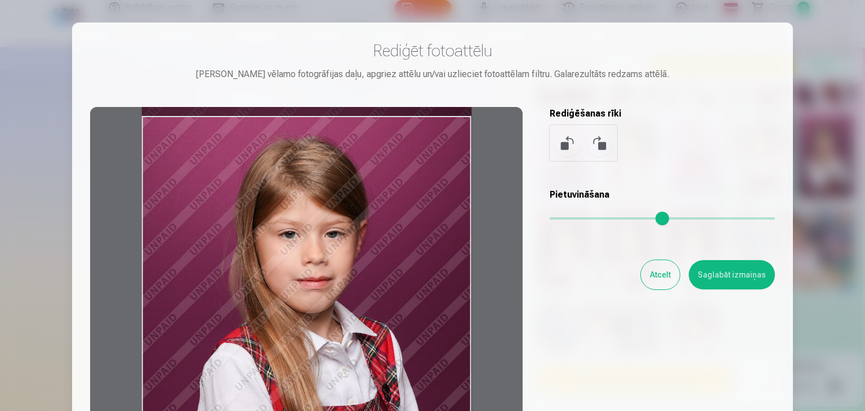
drag, startPoint x: 321, startPoint y: 262, endPoint x: 320, endPoint y: 273, distance: 11.4
click at [320, 273] on div at bounding box center [306, 283] width 432 height 353
click at [741, 276] on button "Saglabāt izmaiņas" at bounding box center [731, 274] width 86 height 29
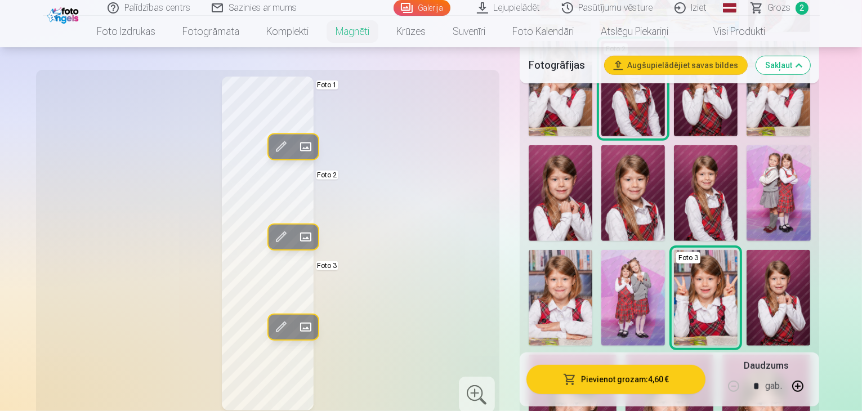
click at [419, 215] on div "Rediģēt foto Aizstāt Foto 1 Rediģēt foto Aizstāt Foto 2 Rediģēt foto Aizstāt Fo…" at bounding box center [268, 244] width 450 height 334
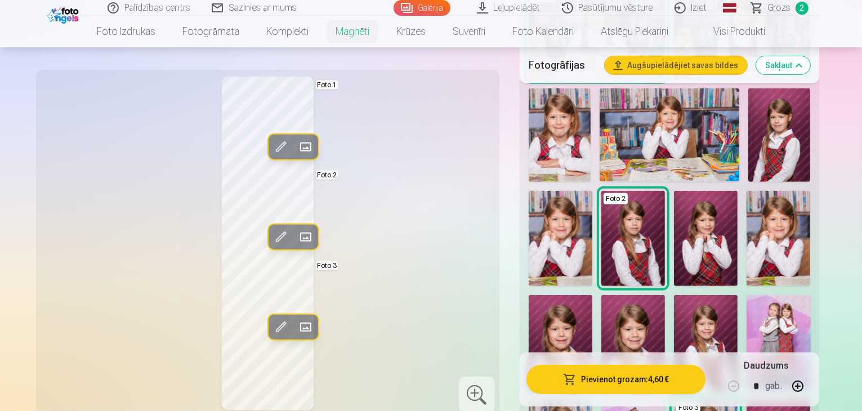
scroll to position [507, 0]
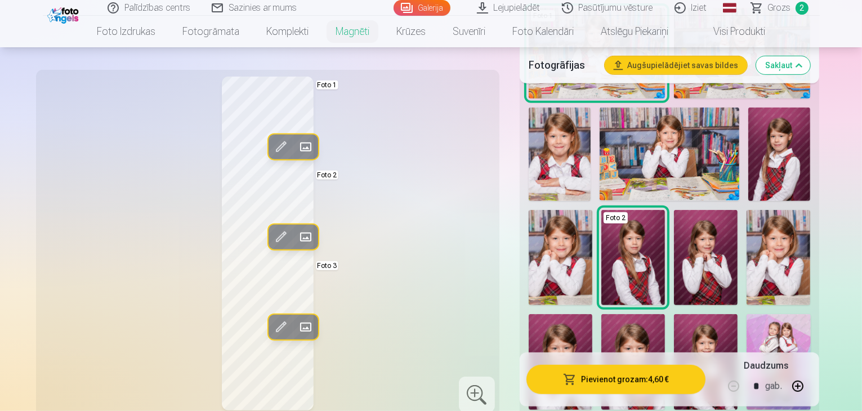
click at [737, 314] on img at bounding box center [706, 362] width 64 height 96
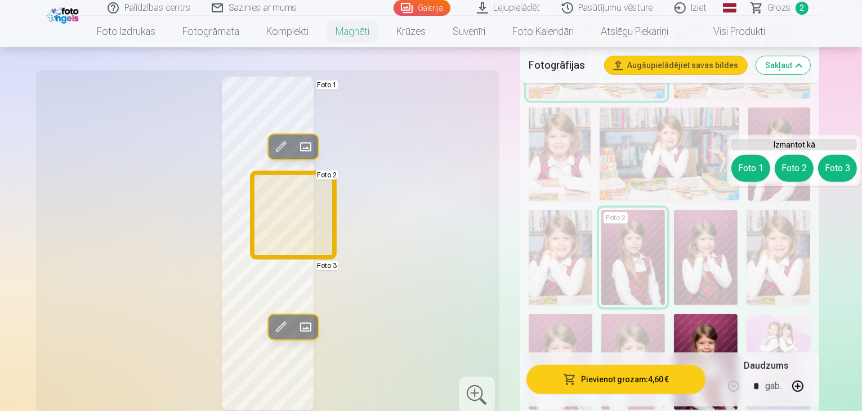
click at [795, 164] on button "Foto 2" at bounding box center [794, 168] width 39 height 27
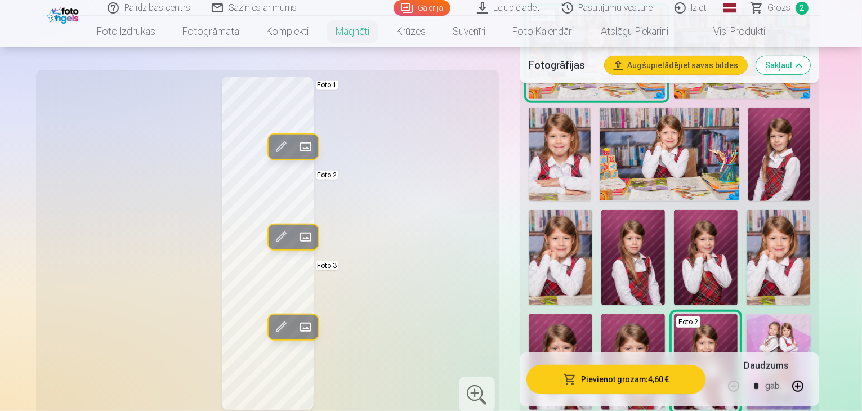
click at [271, 237] on span at bounding box center [280, 237] width 18 height 18
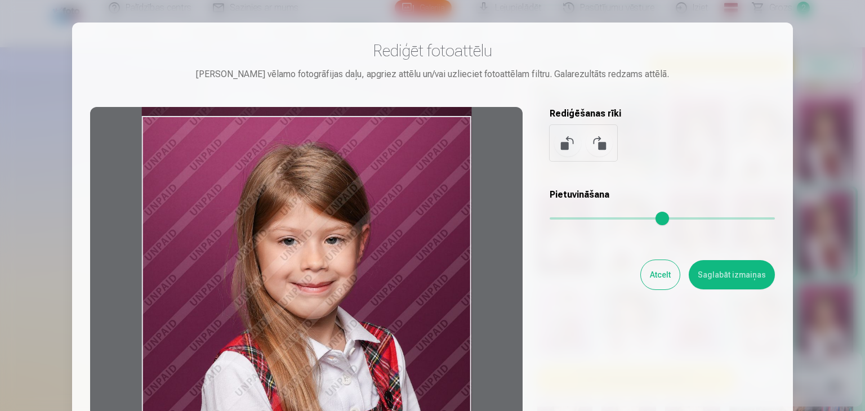
drag, startPoint x: 430, startPoint y: 276, endPoint x: 430, endPoint y: 294, distance: 17.4
click at [430, 294] on div at bounding box center [306, 283] width 432 height 353
click at [735, 277] on button "Saglabāt izmaiņas" at bounding box center [731, 274] width 86 height 29
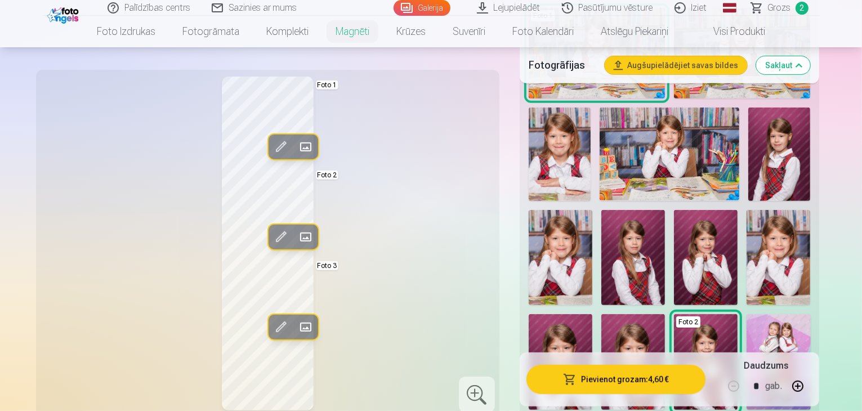
click at [429, 262] on div "Rediģēt foto Aizstāt Foto 1 Rediģēt foto Aizstāt Foto 2 Rediģēt foto Aizstāt Fo…" at bounding box center [268, 244] width 450 height 334
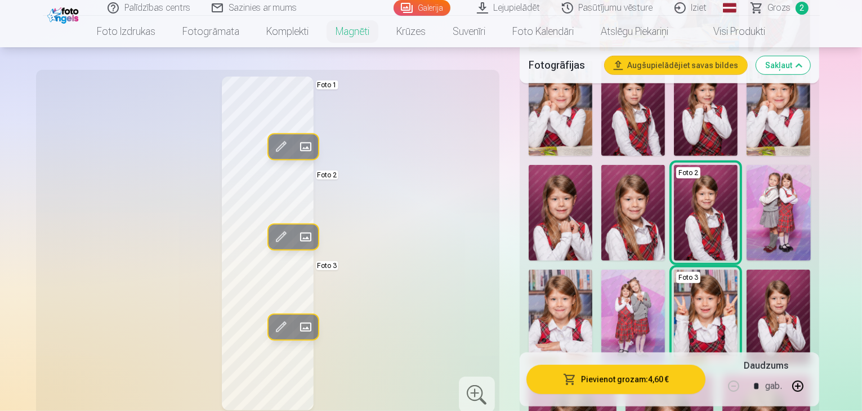
scroll to position [675, 0]
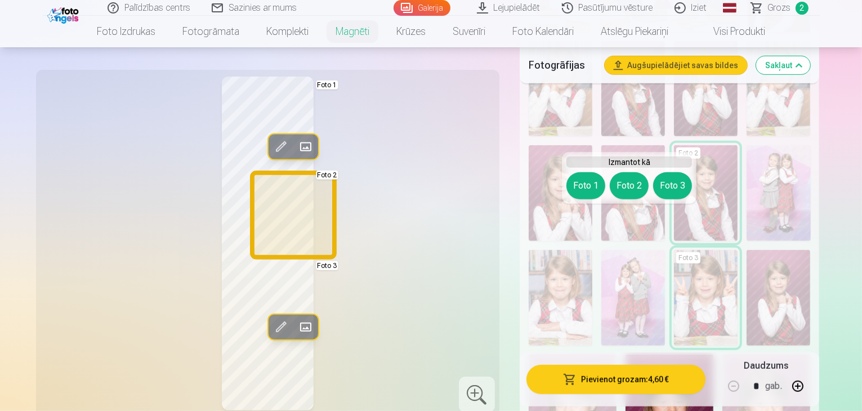
click at [630, 185] on button "Foto 2" at bounding box center [629, 185] width 39 height 27
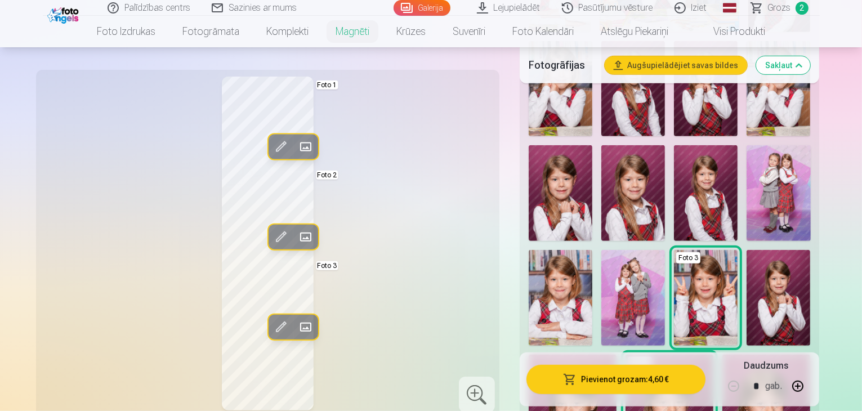
click at [417, 238] on div "Rediģēt foto Aizstāt Foto 1 Rediģēt foto Aizstāt Foto 2 Rediģēt foto Aizstāt Fo…" at bounding box center [268, 244] width 450 height 334
click at [271, 233] on span at bounding box center [280, 237] width 18 height 18
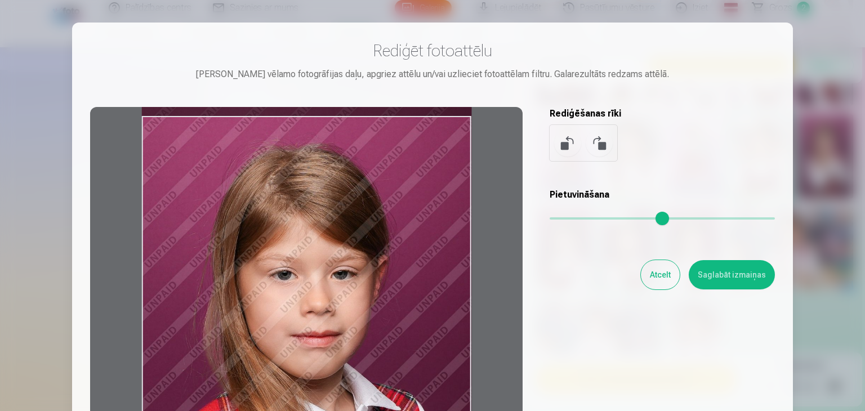
drag, startPoint x: 381, startPoint y: 309, endPoint x: 381, endPoint y: 325, distance: 16.3
click at [381, 325] on div at bounding box center [306, 283] width 432 height 353
click at [739, 270] on button "Saglabāt izmaiņas" at bounding box center [731, 274] width 86 height 29
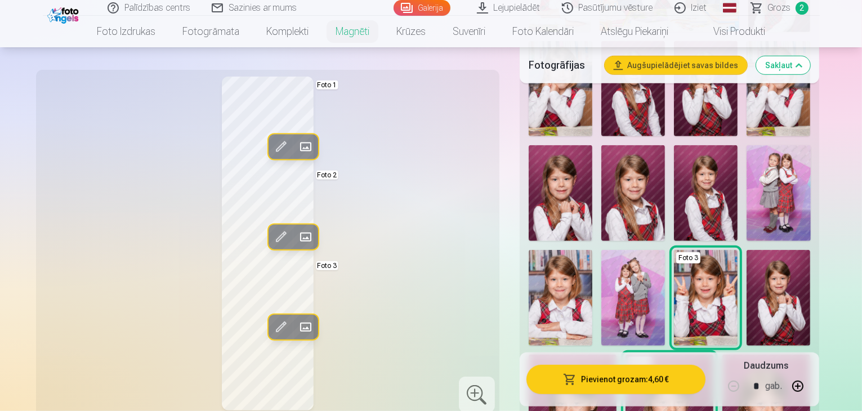
click at [413, 239] on div "Rediģēt foto Aizstāt Foto 1 Rediģēt foto Aizstāt Foto 2 Rediģēt foto Aizstāt Fo…" at bounding box center [268, 244] width 450 height 334
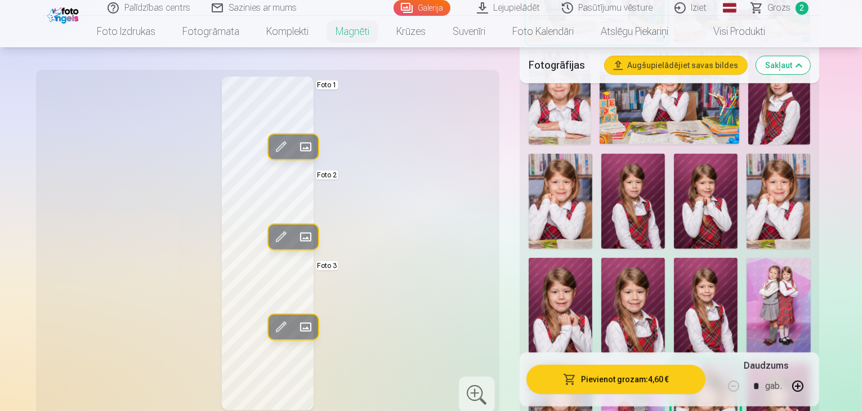
scroll to position [507, 0]
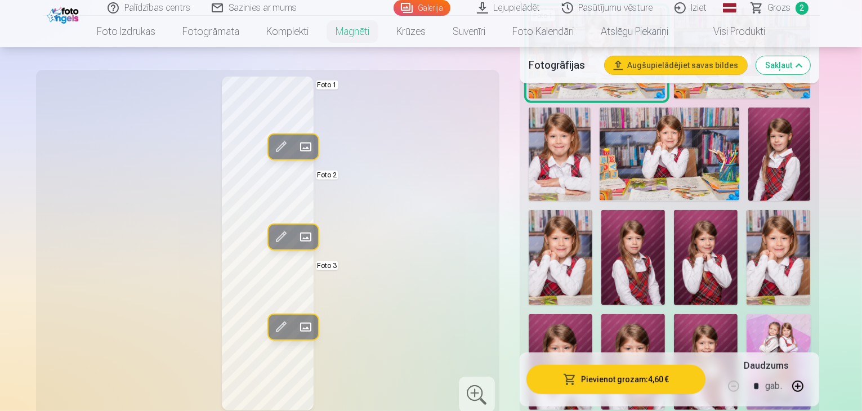
click at [665, 210] on img at bounding box center [633, 258] width 64 height 96
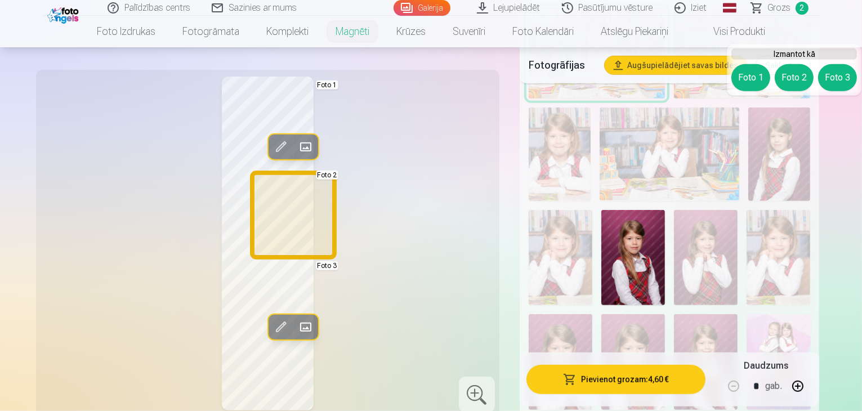
click at [788, 77] on button "Foto 2" at bounding box center [794, 77] width 39 height 27
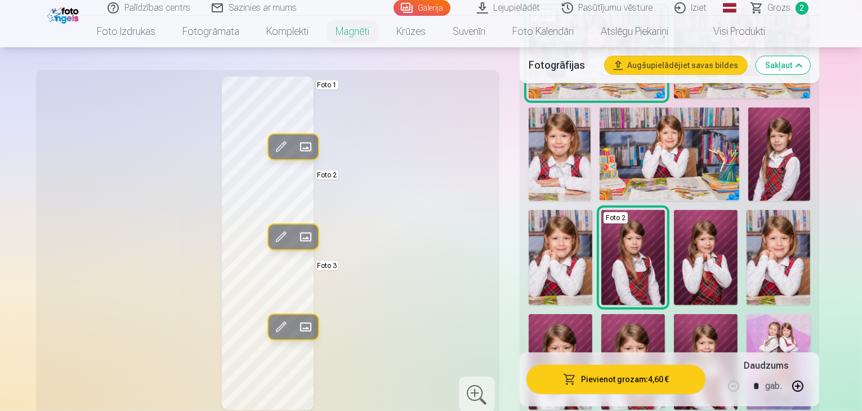
click at [271, 234] on span at bounding box center [280, 237] width 18 height 18
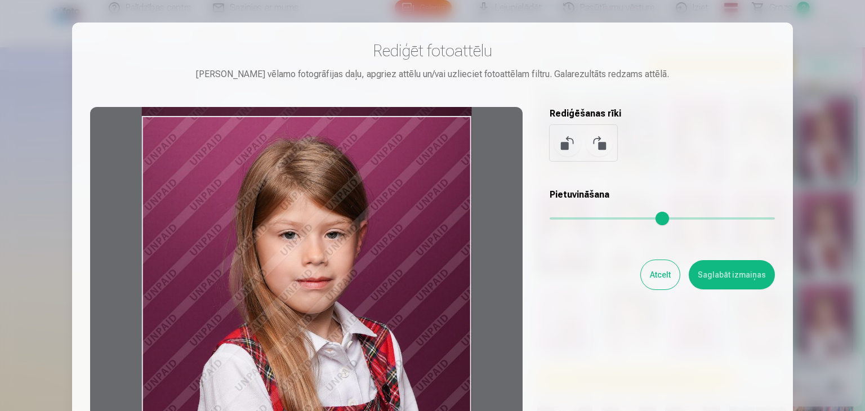
drag, startPoint x: 353, startPoint y: 271, endPoint x: 355, endPoint y: 283, distance: 11.9
click at [355, 283] on div at bounding box center [306, 283] width 432 height 353
click at [731, 272] on button "Saglabāt izmaiņas" at bounding box center [731, 274] width 86 height 29
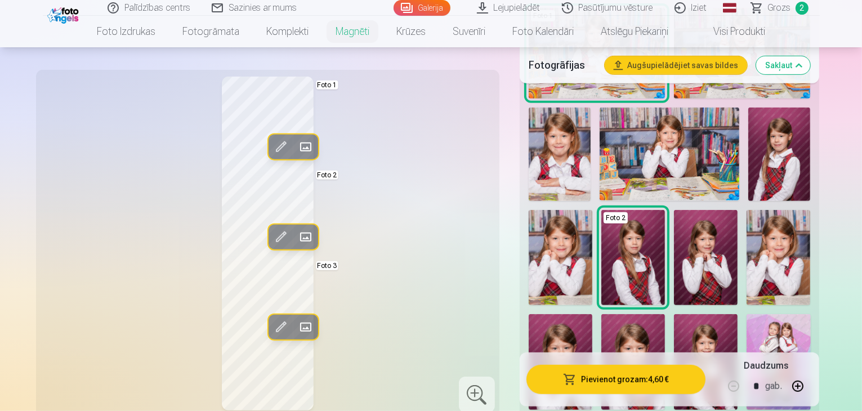
click at [464, 218] on div "Rediģēt foto Aizstāt Foto 1 Rediģēt foto Aizstāt Foto 2 Rediģēt foto Aizstāt Fo…" at bounding box center [268, 244] width 450 height 334
click at [480, 391] on div at bounding box center [477, 395] width 36 height 36
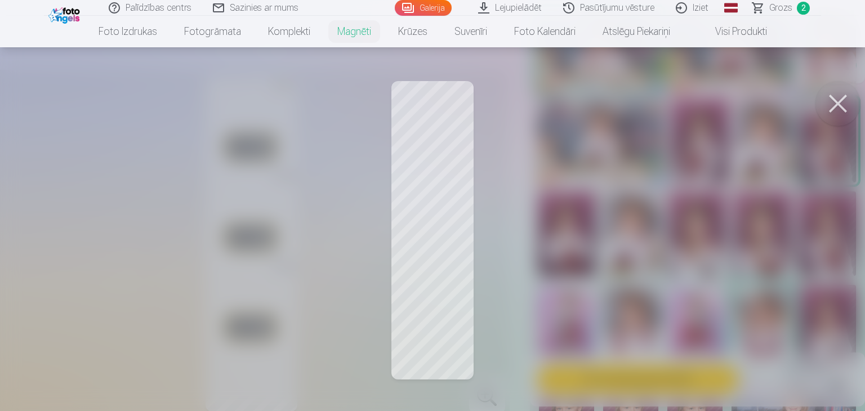
click at [833, 100] on button at bounding box center [837, 103] width 45 height 45
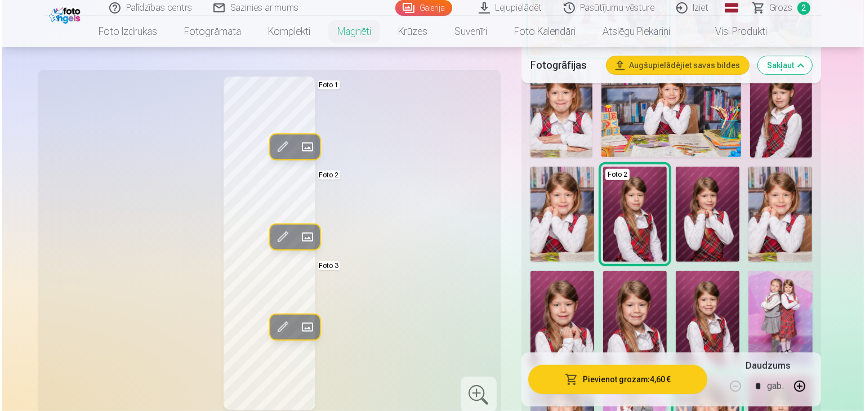
scroll to position [563, 0]
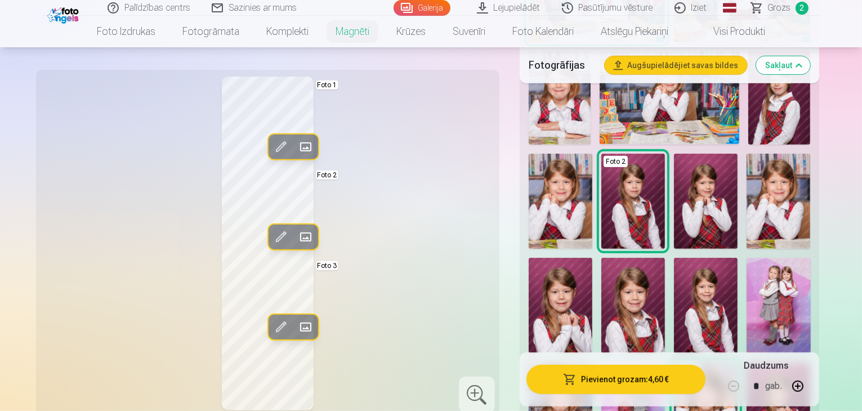
click at [636, 378] on button "Pievienot grozam : 4,60 €" at bounding box center [616, 379] width 180 height 29
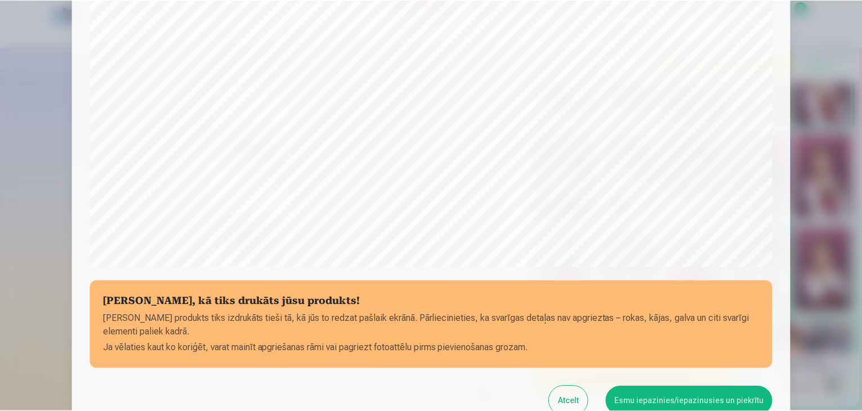
scroll to position [400, 0]
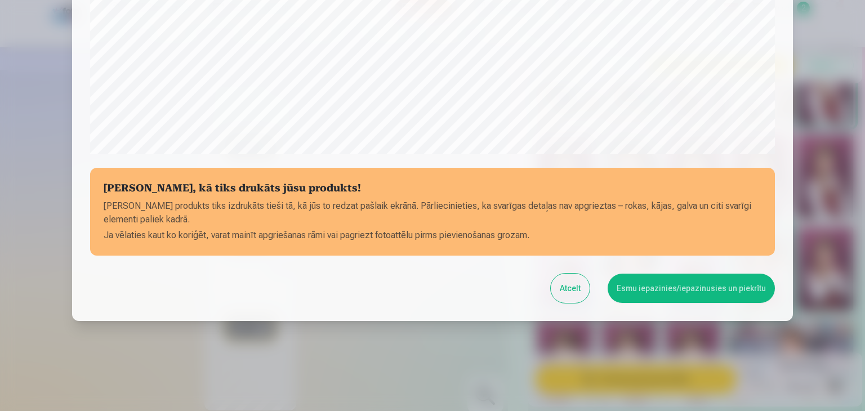
click at [669, 288] on button "Esmu iepazinies/iepazinusies un piekrītu" at bounding box center [690, 288] width 167 height 29
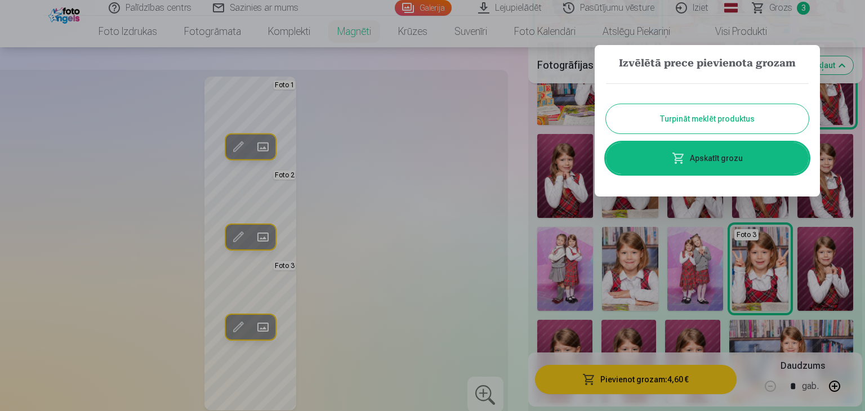
click at [690, 112] on button "Turpināt meklēt produktus" at bounding box center [707, 118] width 203 height 29
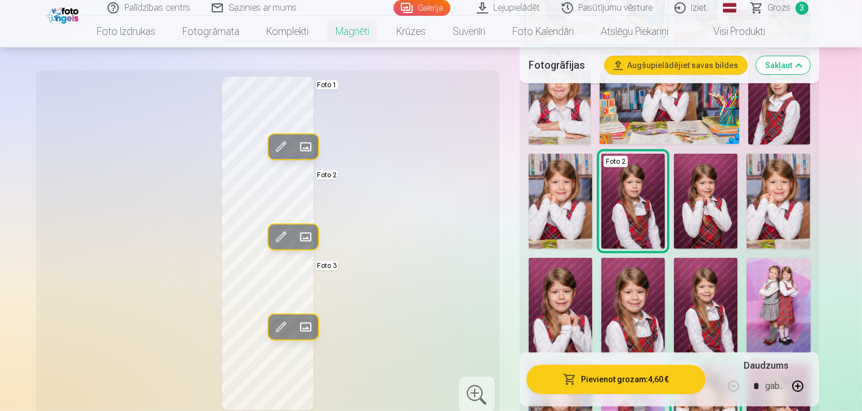
click at [778, 7] on span "Grozs" at bounding box center [779, 8] width 23 height 14
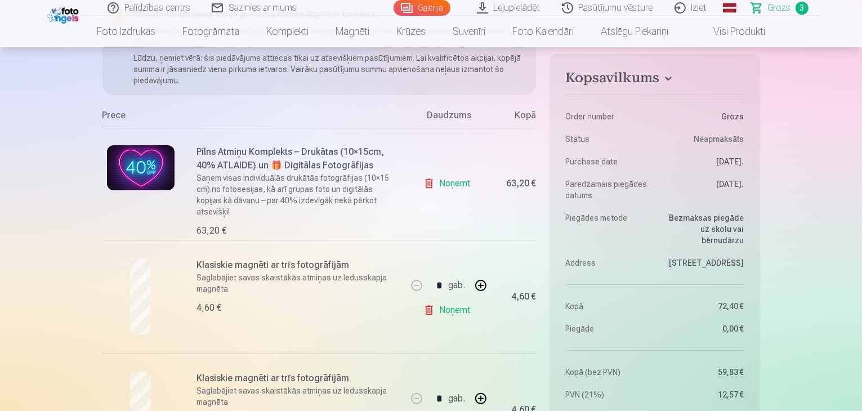
scroll to position [169, 0]
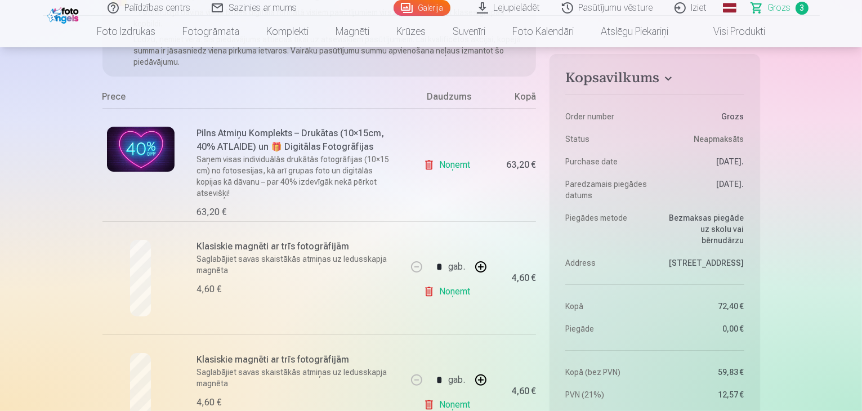
click at [152, 151] on img at bounding box center [141, 149] width 68 height 45
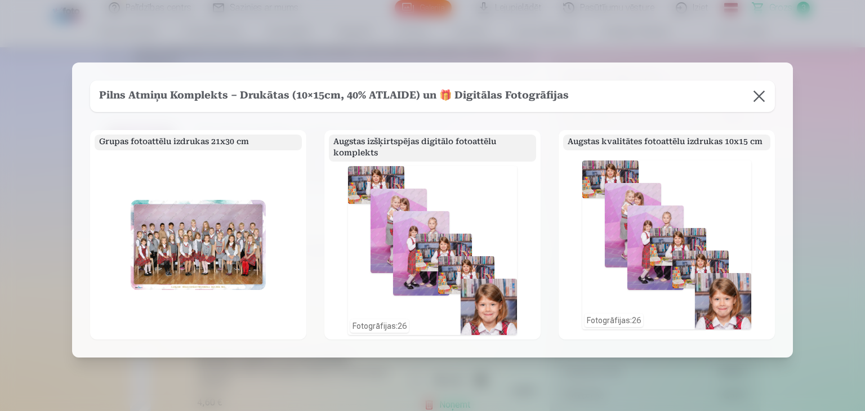
click at [758, 94] on button at bounding box center [759, 96] width 32 height 32
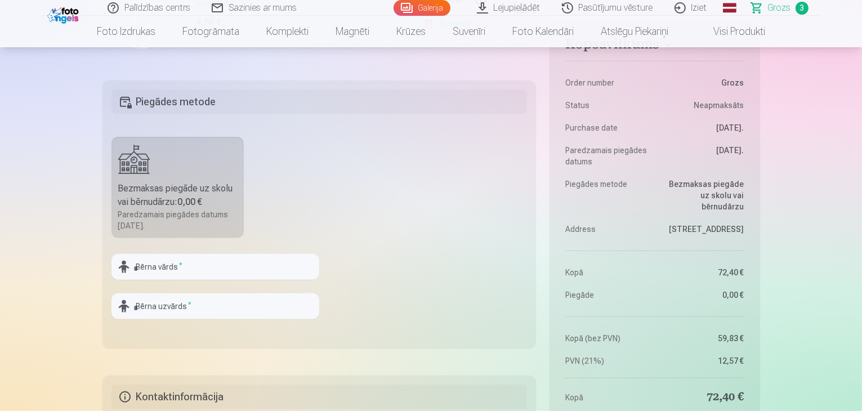
scroll to position [563, 0]
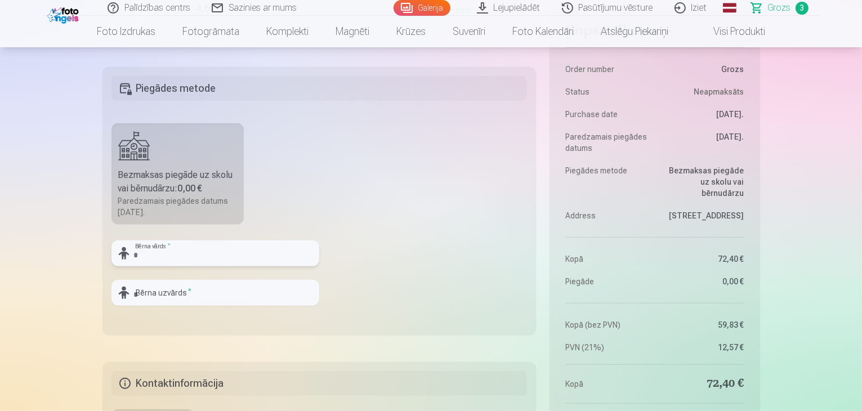
click at [207, 252] on input "text" at bounding box center [215, 253] width 208 height 26
type input "*"
type input "*****"
click at [197, 291] on input "text" at bounding box center [215, 293] width 208 height 26
type input "*******"
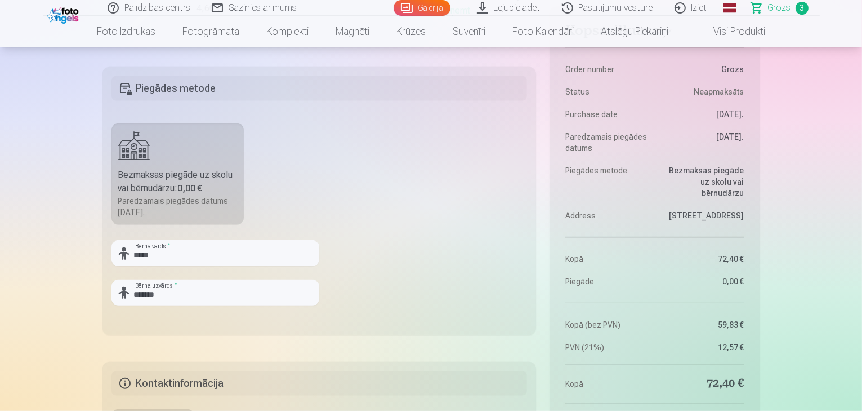
click at [462, 178] on fieldset "Piegādes metode Bezmaksas piegāde uz skolu vai bērnudārzu : 0,00 € Paredzamais …" at bounding box center [319, 201] width 434 height 268
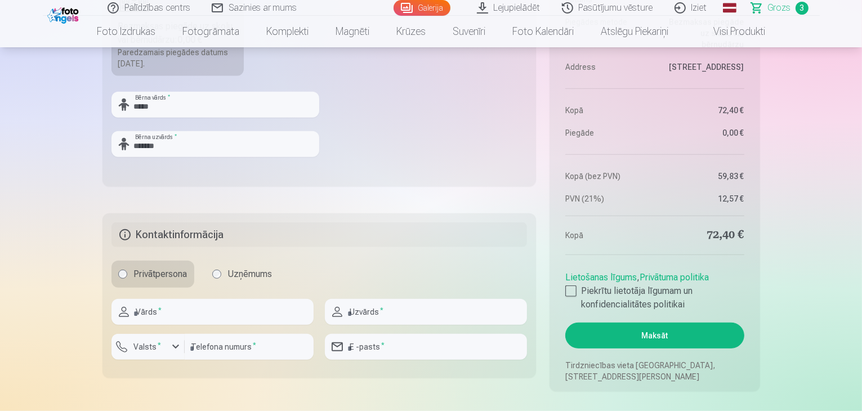
scroll to position [732, 0]
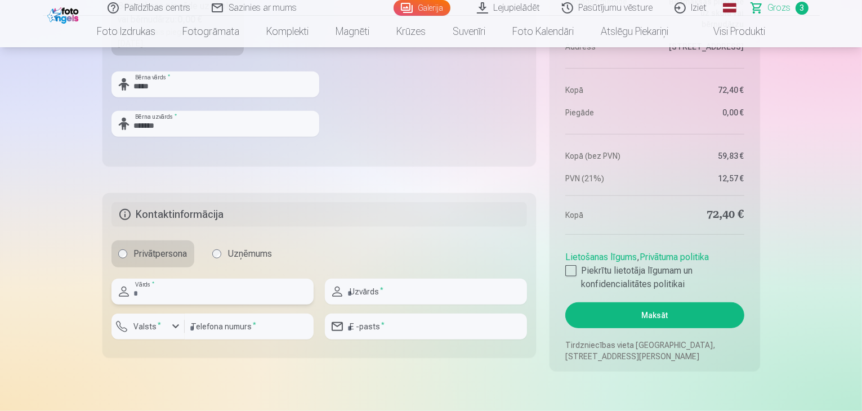
click at [191, 296] on input "text" at bounding box center [212, 292] width 202 height 26
type input "******"
click at [390, 288] on input "text" at bounding box center [426, 292] width 202 height 26
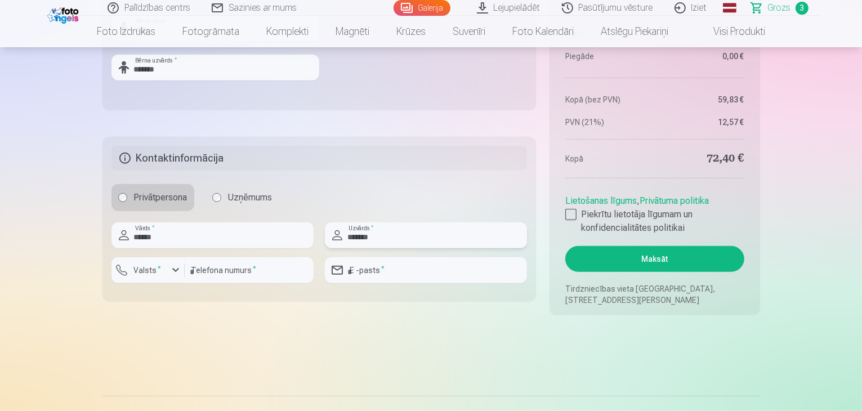
type input "*******"
click at [171, 266] on div "button" at bounding box center [176, 270] width 14 height 14
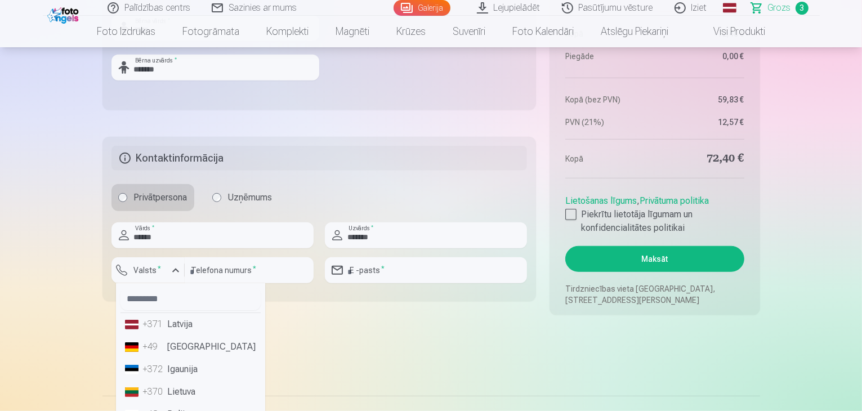
click at [173, 324] on li "+371 Latvija" at bounding box center [190, 324] width 140 height 23
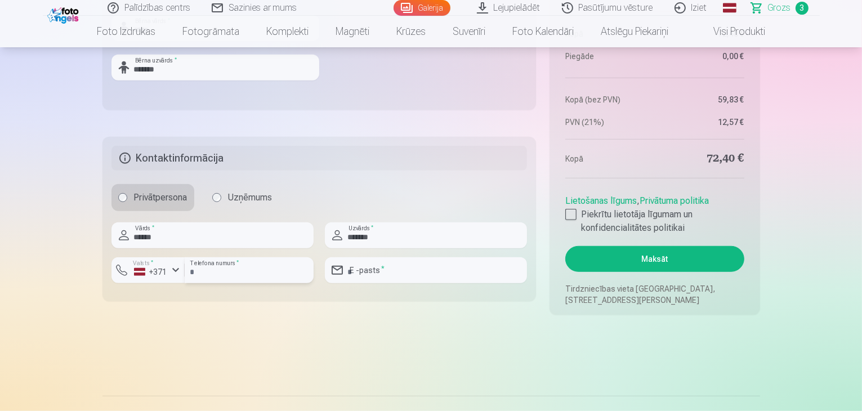
click at [214, 273] on input "number" at bounding box center [249, 270] width 129 height 26
type input "********"
click at [381, 270] on input "email" at bounding box center [426, 270] width 202 height 26
type input "**********"
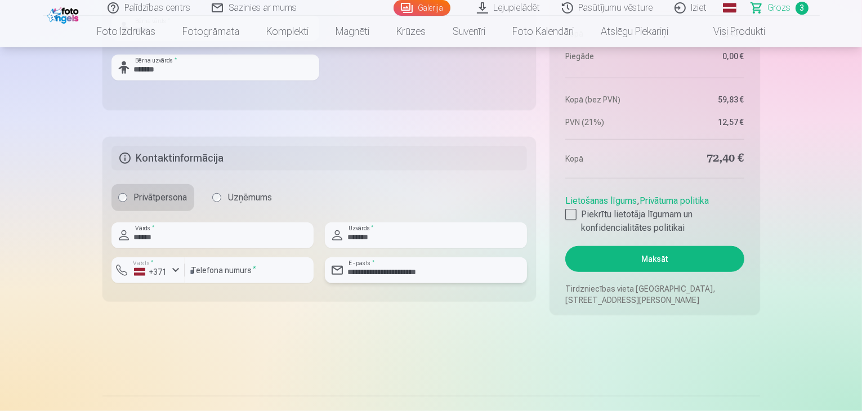
click at [428, 271] on input "**********" at bounding box center [426, 270] width 202 height 26
click at [419, 233] on input "*******" at bounding box center [426, 235] width 202 height 26
click at [571, 214] on div at bounding box center [570, 214] width 11 height 11
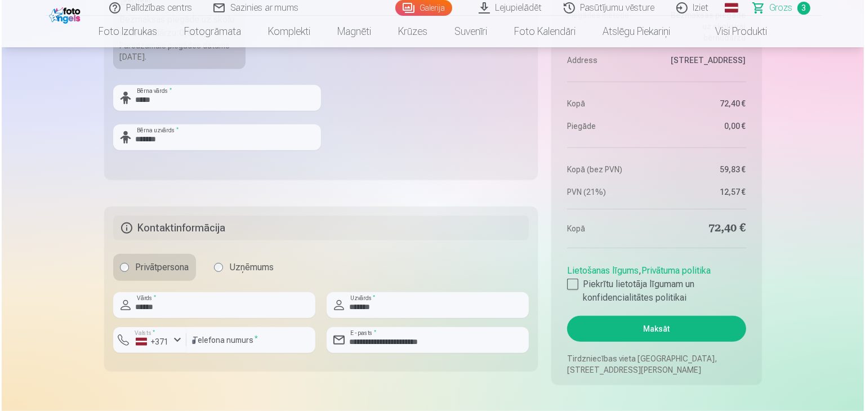
scroll to position [844, 0]
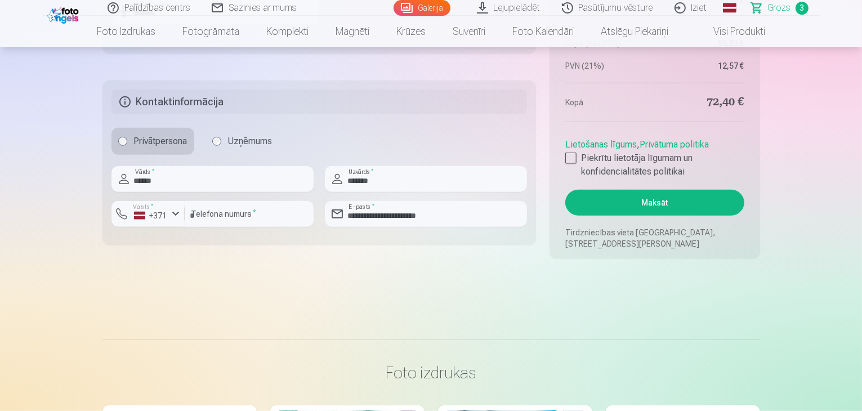
click at [652, 200] on button "Maksāt" at bounding box center [654, 203] width 178 height 26
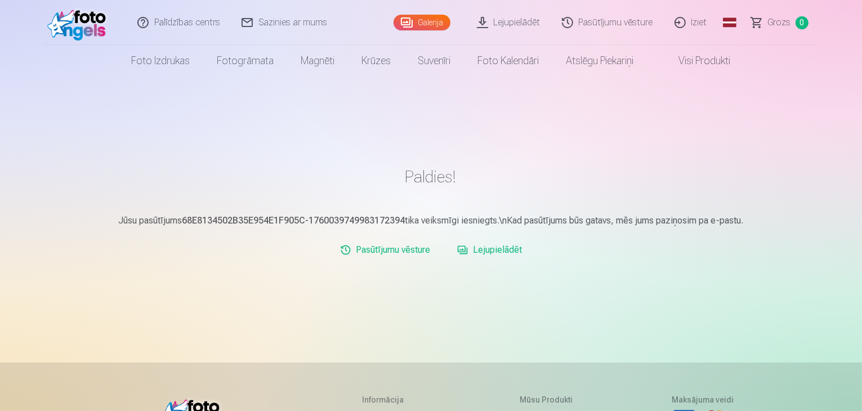
click at [681, 20] on link "Iziet" at bounding box center [691, 22] width 54 height 45
